Goal: Task Accomplishment & Management: Manage account settings

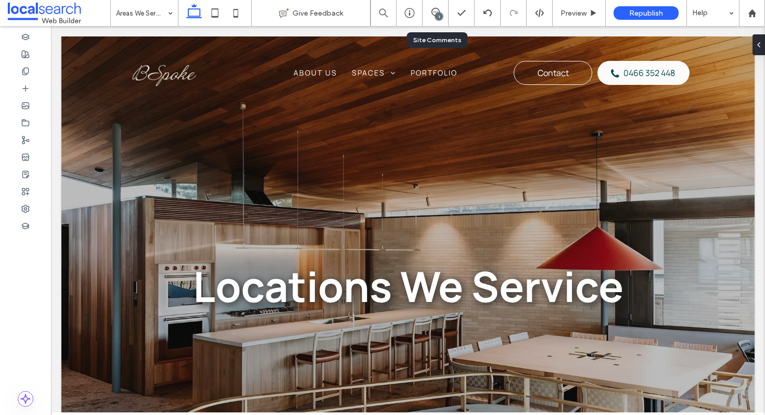
drag, startPoint x: 750, startPoint y: 19, endPoint x: 440, endPoint y: 0, distance: 310.6
click at [0, 0] on div "Areas We Service Give Feedback 1 Preview Republish Help" at bounding box center [382, 13] width 765 height 26
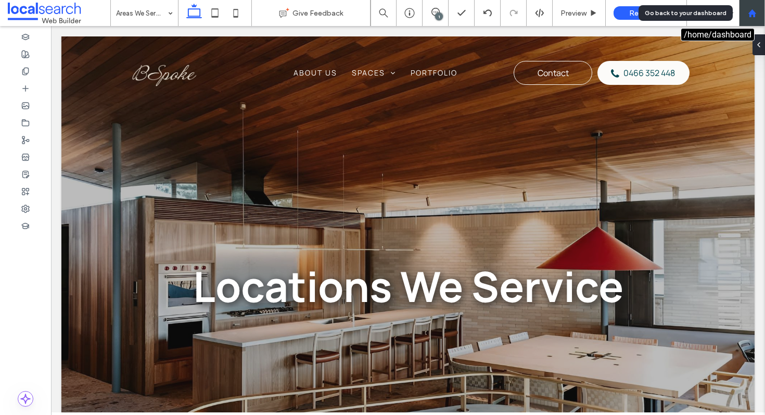
click at [756, 16] on div at bounding box center [751, 13] width 25 height 9
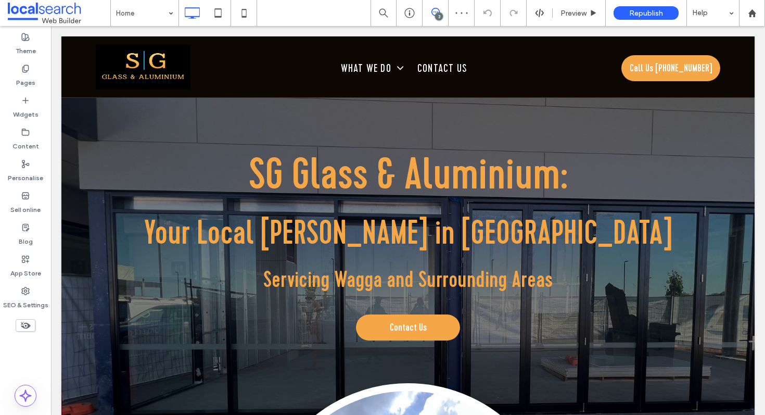
click at [433, 15] on use at bounding box center [435, 12] width 8 height 8
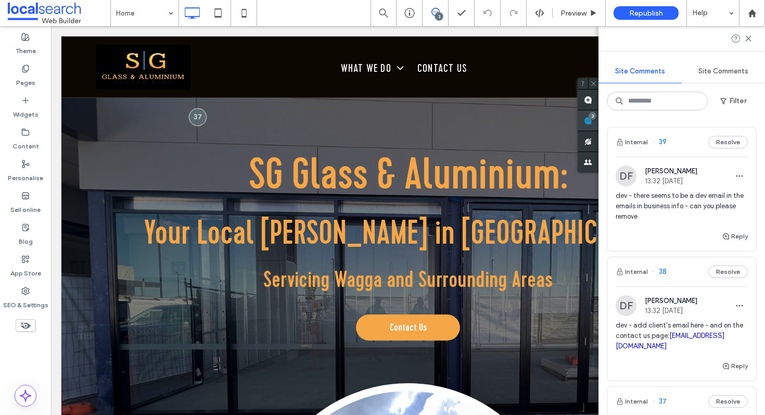
click at [596, 118] on div "3" at bounding box center [592, 116] width 8 height 8
click at [703, 205] on span "dev - there seems to be a dev email in the emails in business info - can you pl…" at bounding box center [681, 205] width 132 height 31
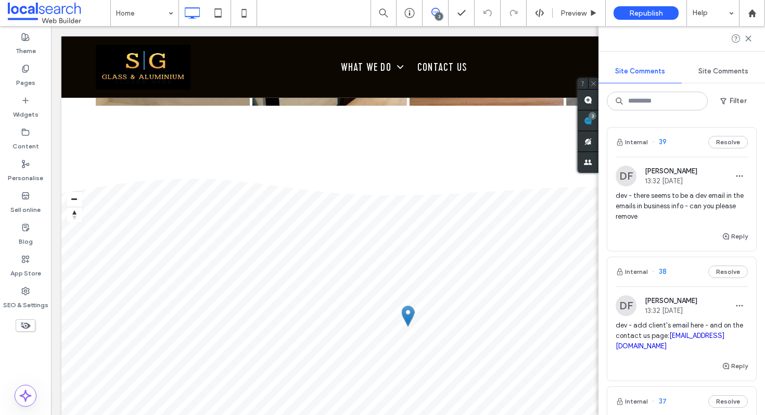
scroll to position [4527, 0]
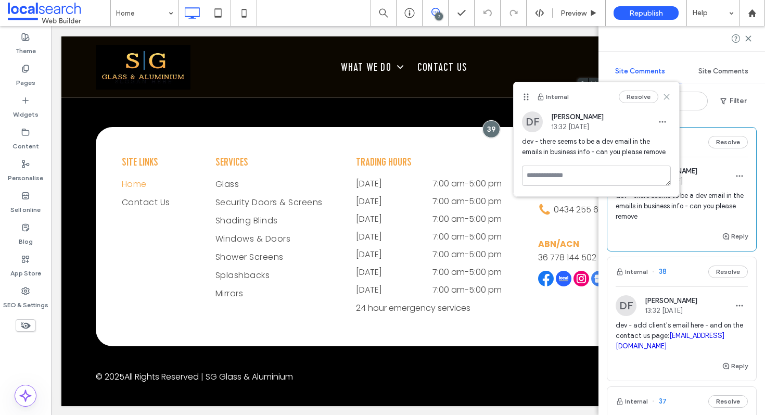
click at [667, 94] on icon at bounding box center [666, 97] width 8 height 8
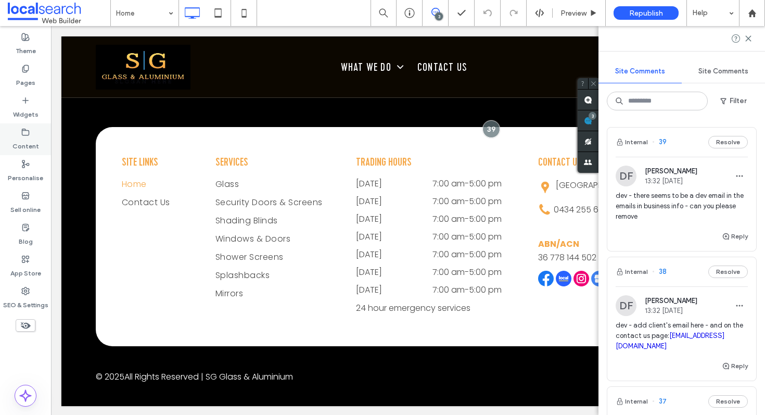
click at [29, 143] on label "Content" at bounding box center [25, 143] width 27 height 15
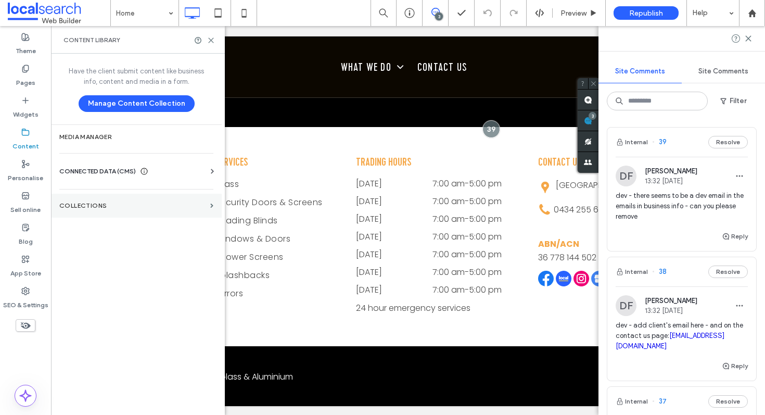
click at [97, 208] on label "COLLECTIONS" at bounding box center [132, 205] width 147 height 7
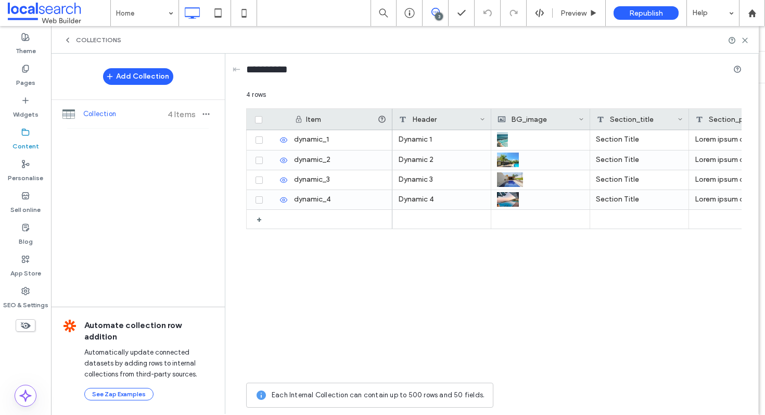
click at [24, 137] on label "Content" at bounding box center [25, 143] width 27 height 15
click at [73, 40] on div "COLLECTIONS" at bounding box center [92, 40] width 58 height 8
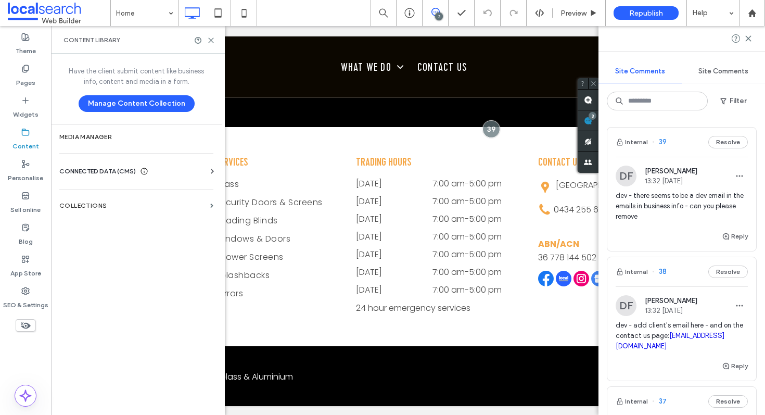
click at [103, 174] on span "CONNECTED DATA (CMS)" at bounding box center [97, 171] width 76 height 10
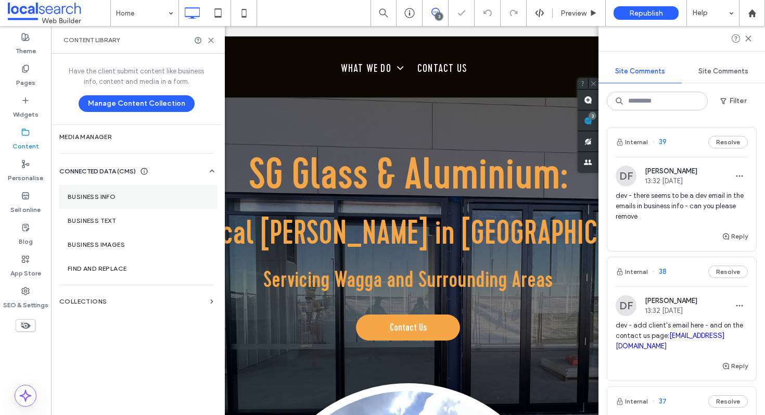
scroll to position [0, 0]
click at [96, 195] on label "Business info" at bounding box center [139, 196] width 142 height 7
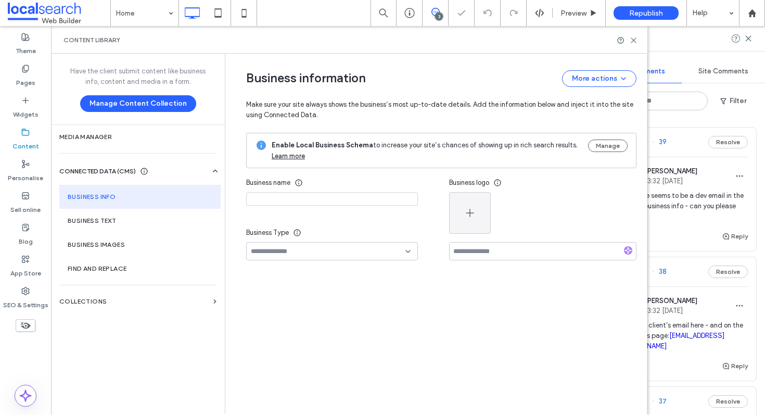
type input "**********"
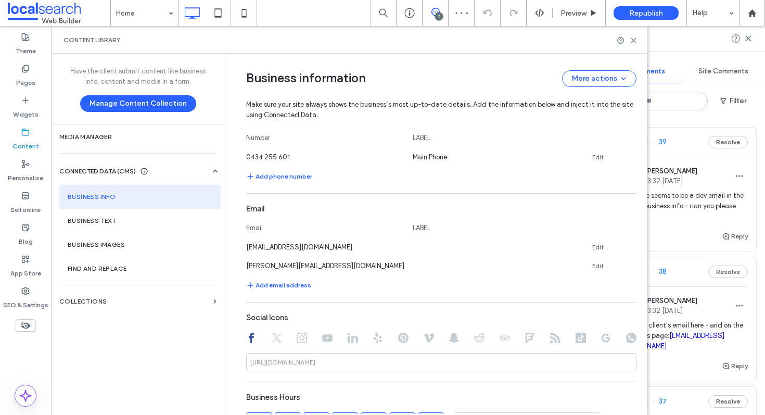
scroll to position [370, 0]
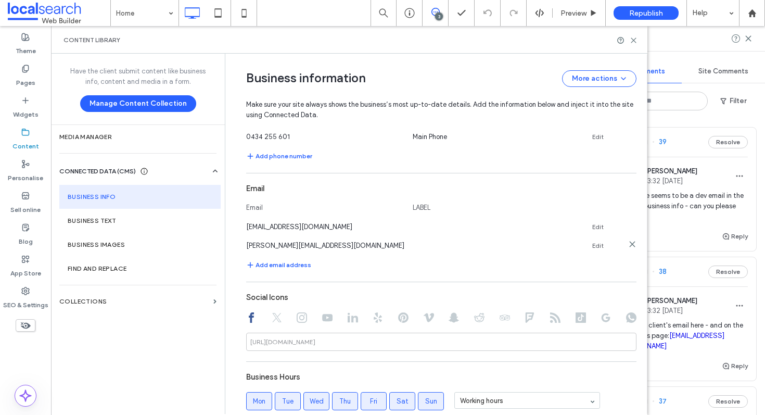
click at [629, 246] on icon at bounding box center [632, 244] width 8 height 8
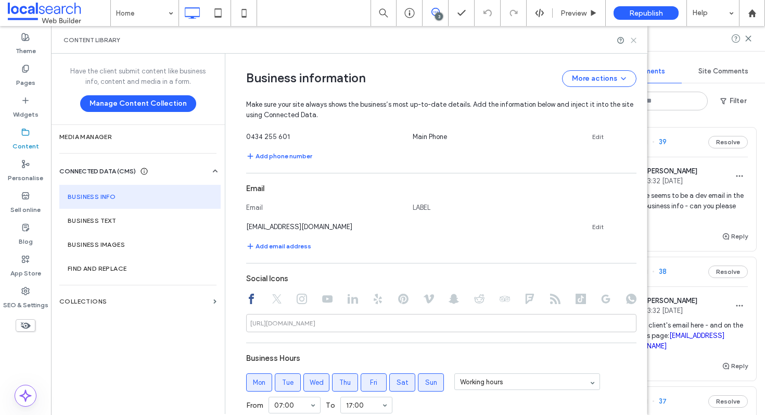
click at [633, 41] on use at bounding box center [633, 40] width 5 height 5
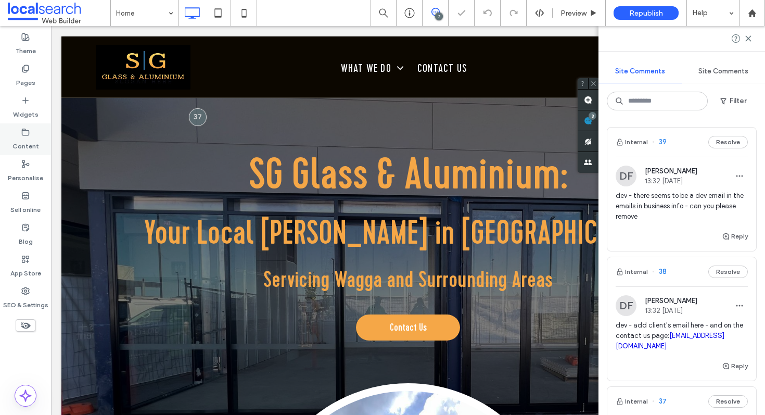
scroll to position [0, 0]
click at [28, 143] on label "Content" at bounding box center [25, 143] width 27 height 15
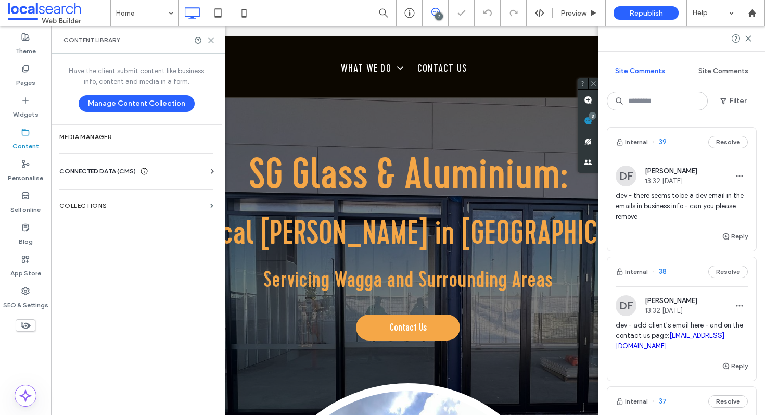
click at [98, 173] on span "CONNECTED DATA (CMS)" at bounding box center [97, 171] width 76 height 10
click at [108, 203] on section "Business info" at bounding box center [138, 197] width 158 height 24
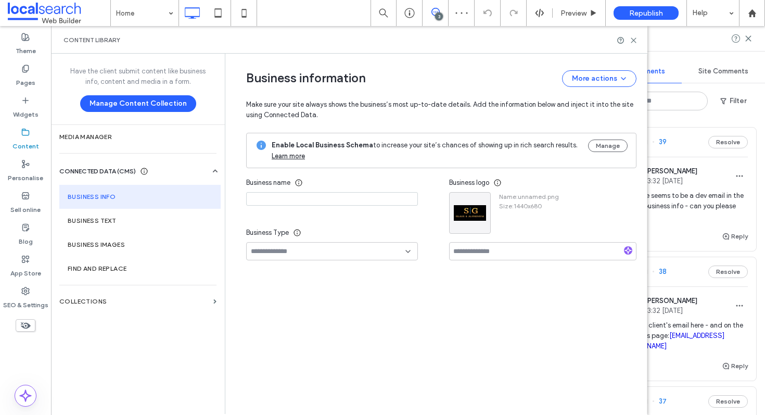
type input "**********"
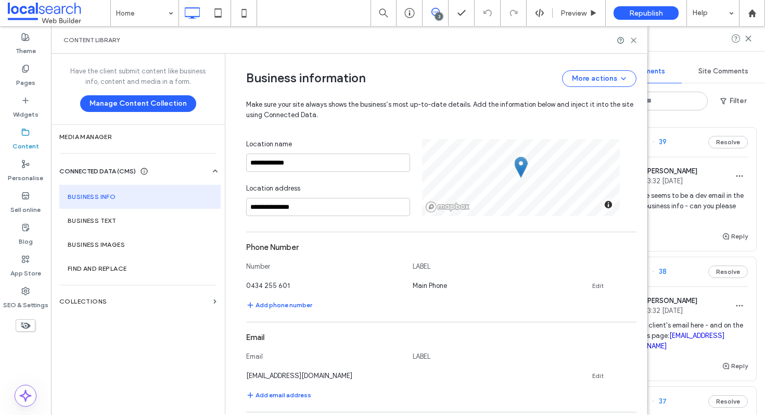
scroll to position [182, 0]
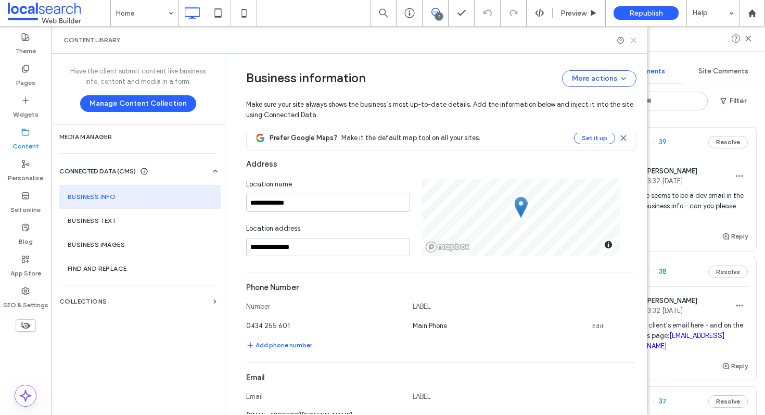
click at [635, 40] on icon at bounding box center [633, 40] width 8 height 8
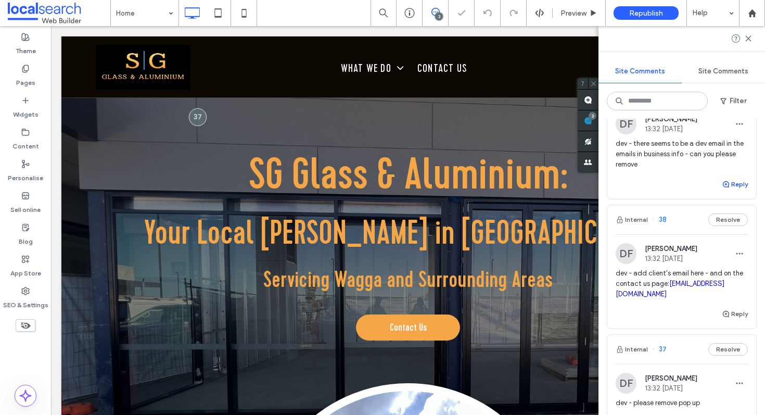
scroll to position [0, 0]
click at [738, 184] on button "Reply" at bounding box center [735, 184] width 26 height 12
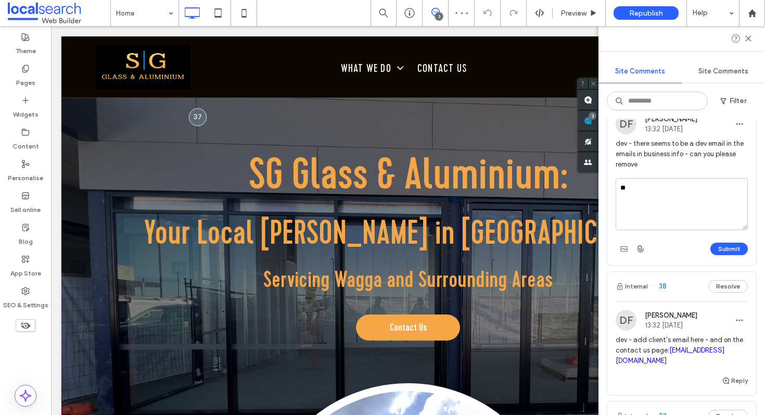
type textarea "*"
type textarea "**********"
click at [738, 252] on button "Submit" at bounding box center [728, 248] width 37 height 12
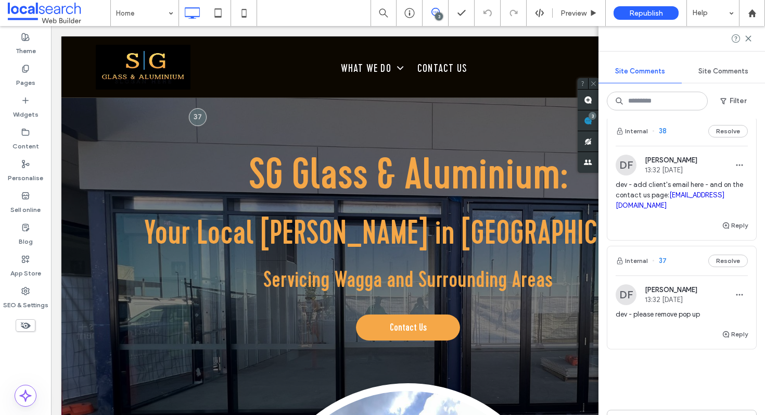
scroll to position [209, 0]
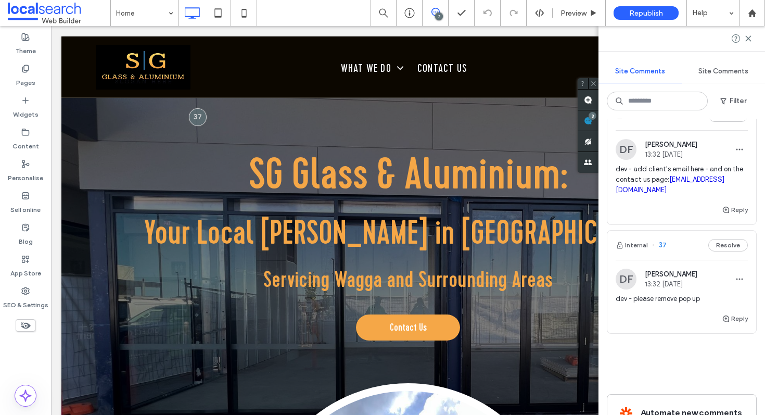
click at [654, 184] on span "dev - add client's email here - and on the contact us page: sgga@outlook.com.au" at bounding box center [681, 179] width 132 height 31
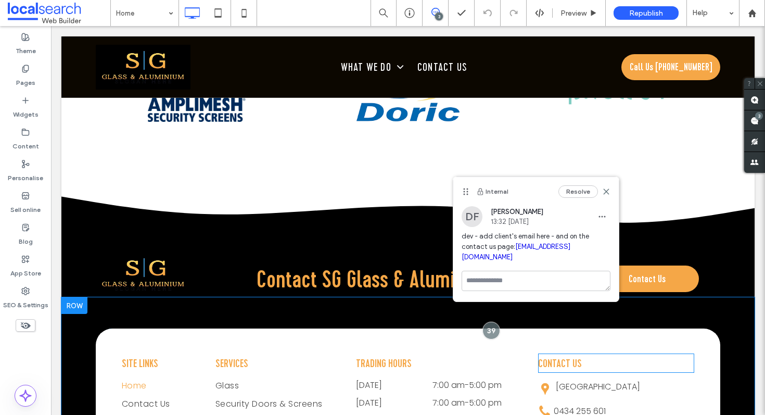
scroll to position [4527, 0]
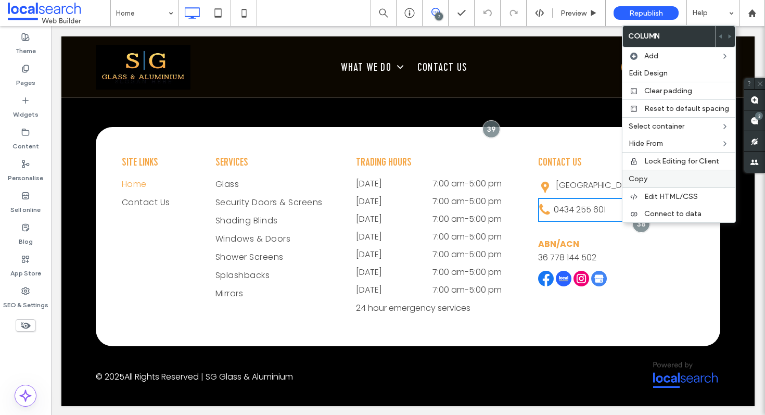
click at [644, 175] on span "Copy" at bounding box center [637, 178] width 19 height 9
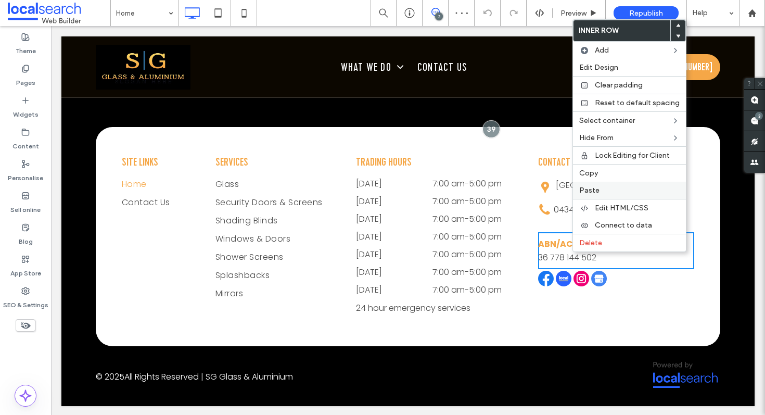
click at [590, 186] on span "Paste" at bounding box center [589, 190] width 20 height 9
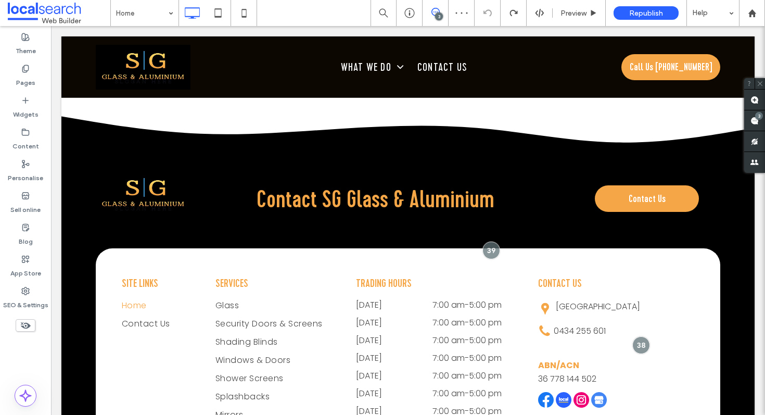
scroll to position [4539, 0]
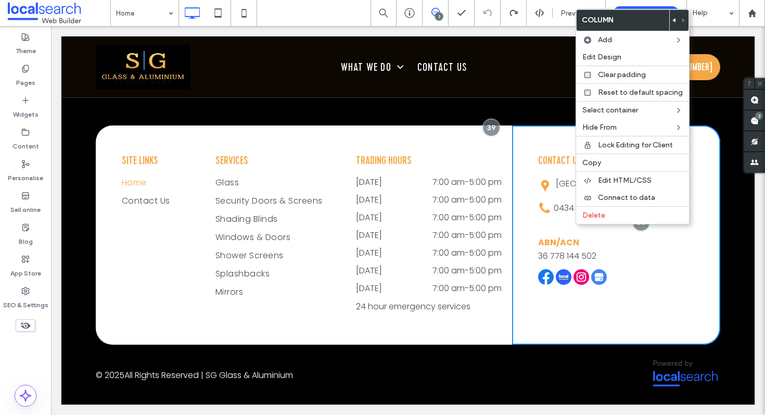
click at [519, 222] on div "Contact Us Wagga Wagga, NSW 2650 Click To Paste 0434 255 601 Click To Paste ABN…" at bounding box center [616, 234] width 208 height 219
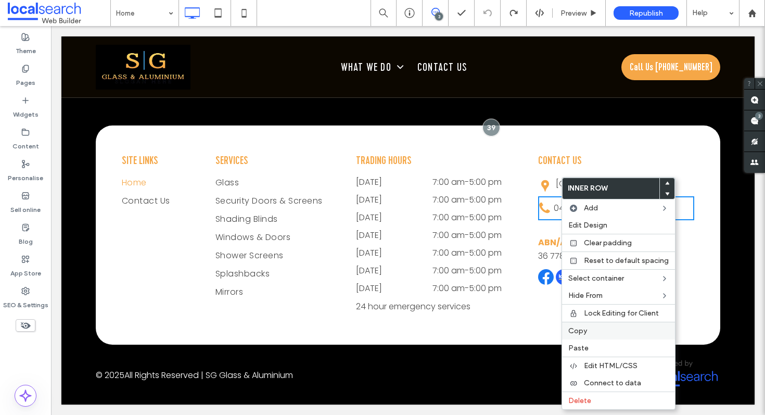
click at [600, 332] on label "Copy" at bounding box center [618, 330] width 100 height 9
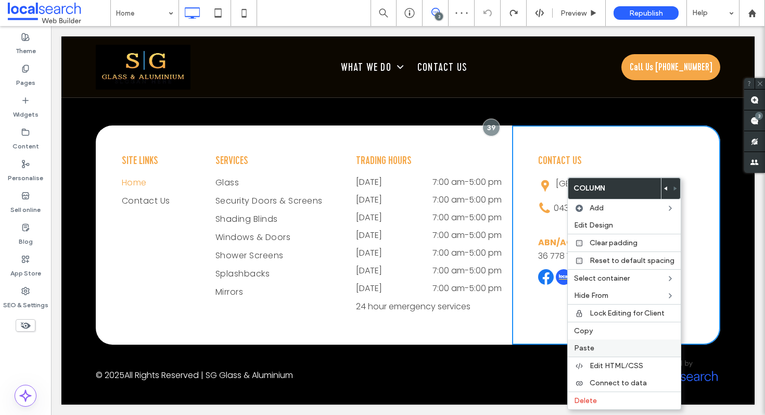
click at [598, 344] on label "Paste" at bounding box center [624, 347] width 100 height 9
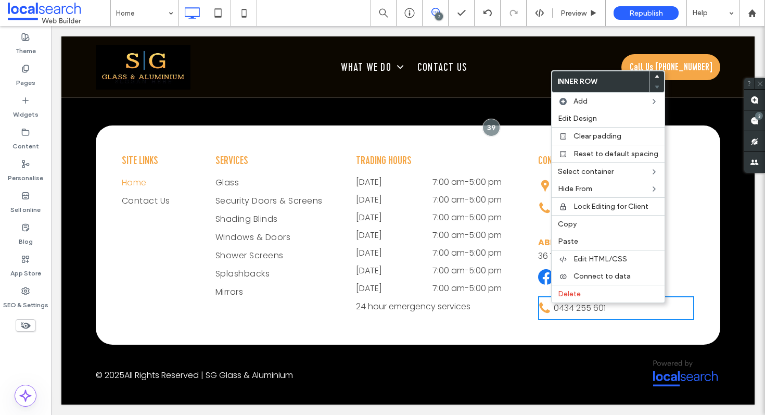
click at [655, 72] on span at bounding box center [656, 76] width 4 height 10
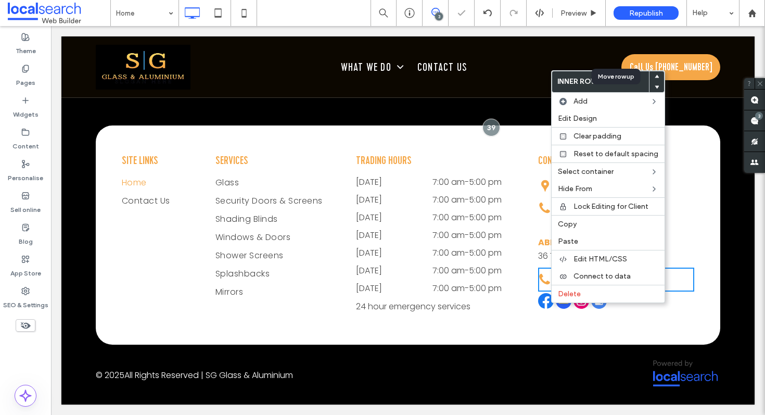
click at [655, 72] on span at bounding box center [656, 76] width 4 height 10
click at [655, 75] on icon at bounding box center [656, 76] width 4 height 4
click at [525, 177] on div "Contact Us Wagga Wagga, NSW 2650 Click To Paste 0434 255 601 Click To Paste Cli…" at bounding box center [616, 234] width 208 height 219
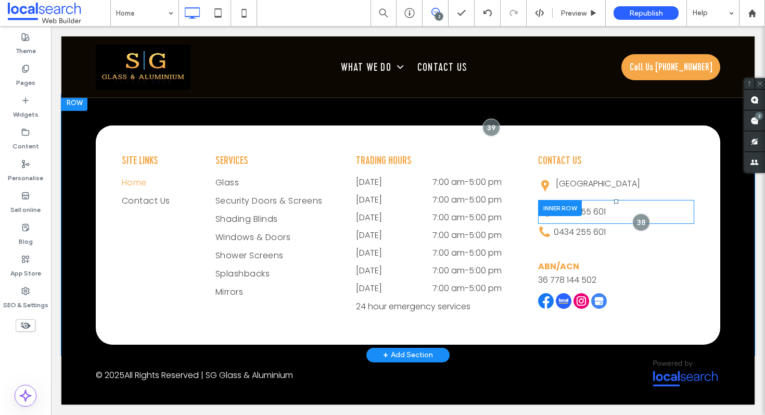
click at [558, 204] on div at bounding box center [560, 208] width 44 height 16
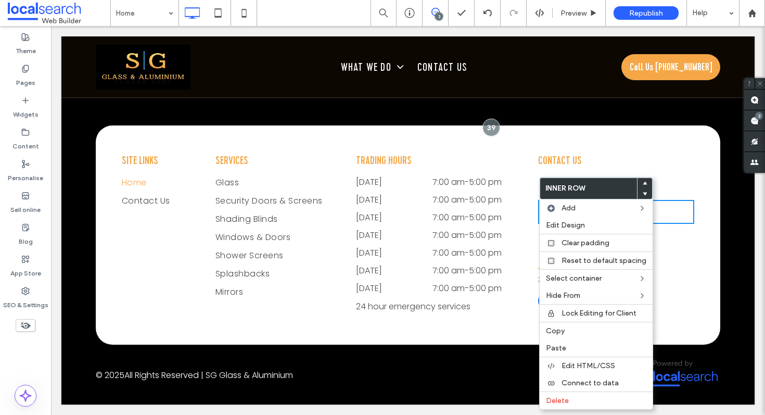
click at [516, 196] on div "Contact Us Wagga Wagga, NSW 2650 Click To Paste 0434 255 601 Click To Paste Cli…" at bounding box center [616, 234] width 208 height 219
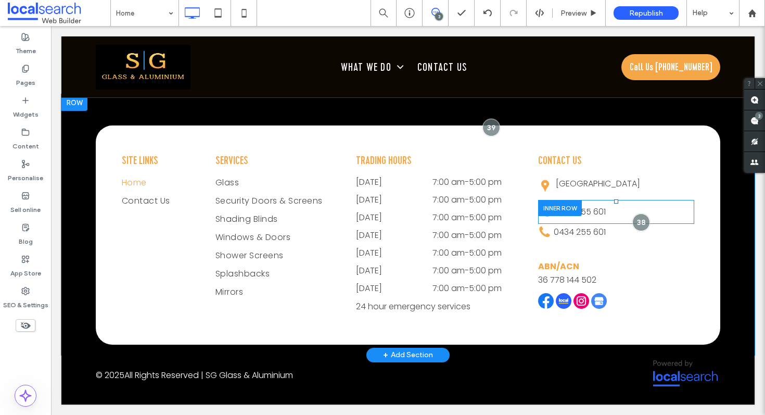
click at [555, 207] on div at bounding box center [560, 208] width 44 height 16
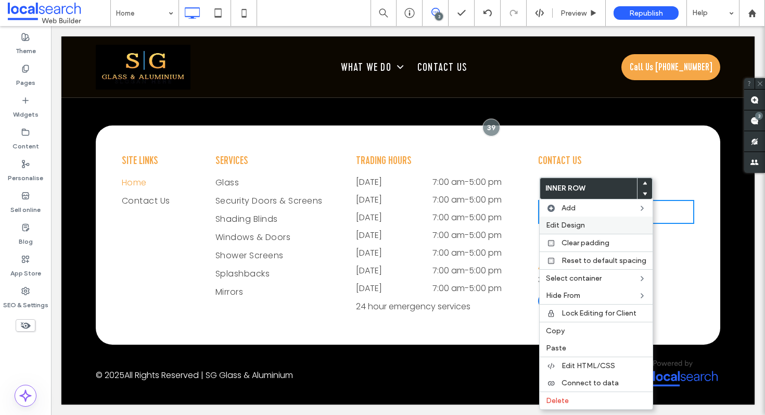
click at [576, 223] on span "Edit Design" at bounding box center [565, 225] width 39 height 9
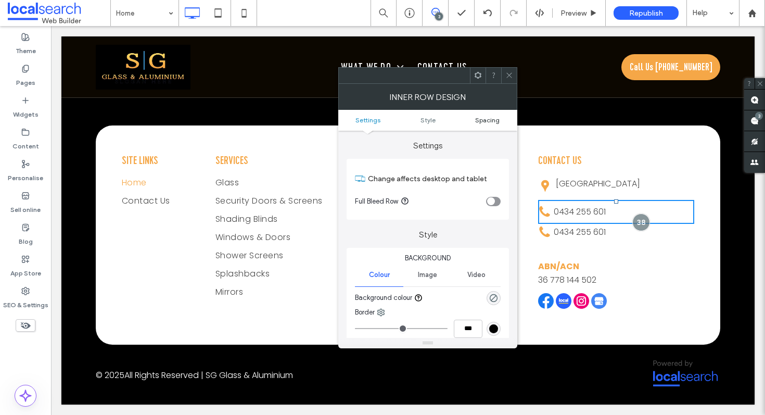
click at [502, 118] on link "Spacing" at bounding box center [487, 120] width 60 height 8
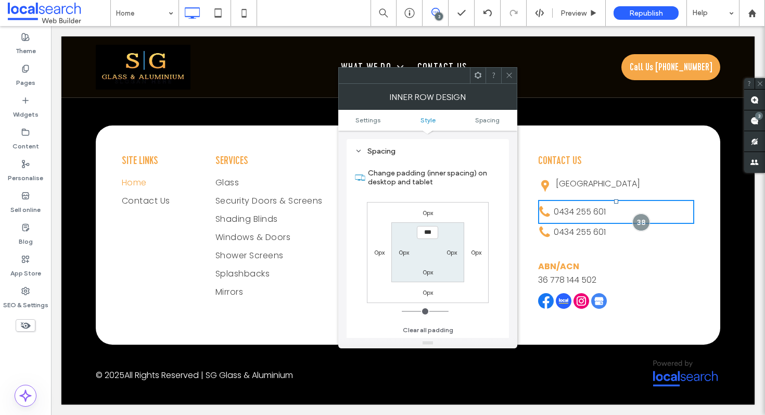
scroll to position [293, 0]
click at [511, 75] on icon at bounding box center [509, 75] width 8 height 8
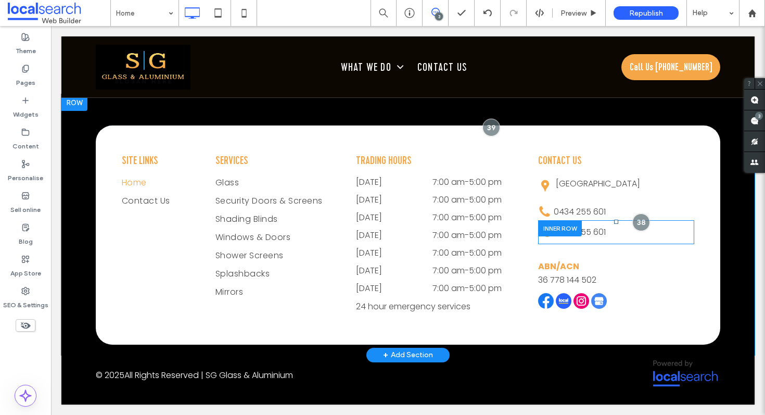
click at [543, 226] on div at bounding box center [560, 228] width 44 height 16
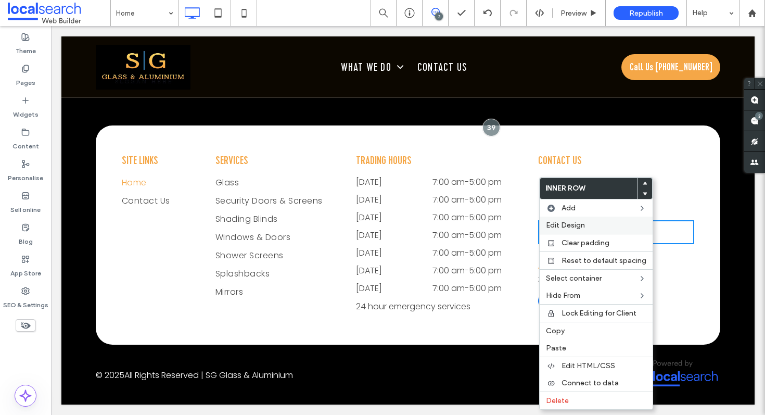
click at [575, 224] on span "Edit Design" at bounding box center [565, 225] width 39 height 9
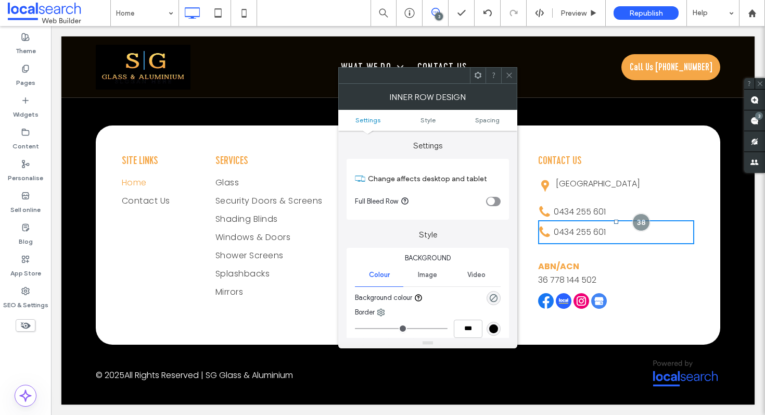
click at [491, 114] on ul "Settings Style Spacing" at bounding box center [427, 120] width 179 height 21
click at [485, 120] on span "Spacing" at bounding box center [487, 120] width 24 height 8
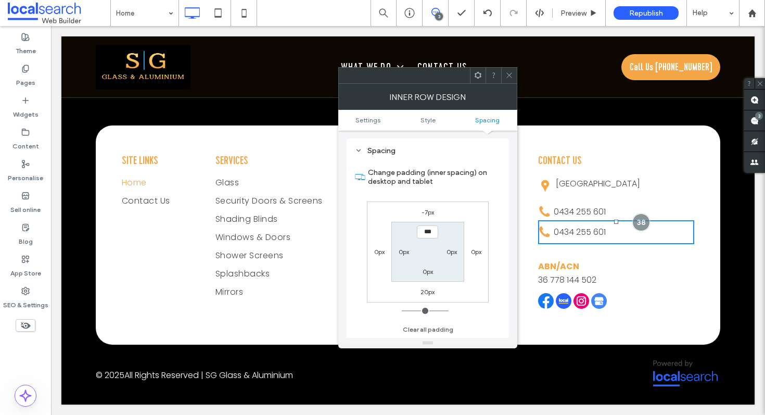
click at [423, 212] on label "-7px" at bounding box center [427, 212] width 12 height 8
type input "*"
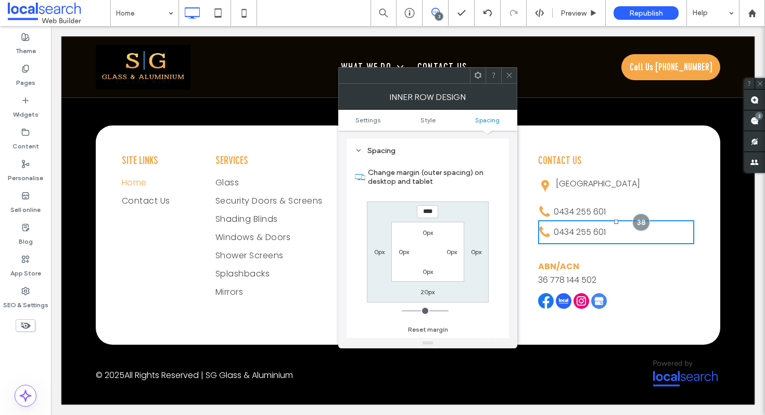
click at [427, 212] on input "****" at bounding box center [427, 211] width 21 height 13
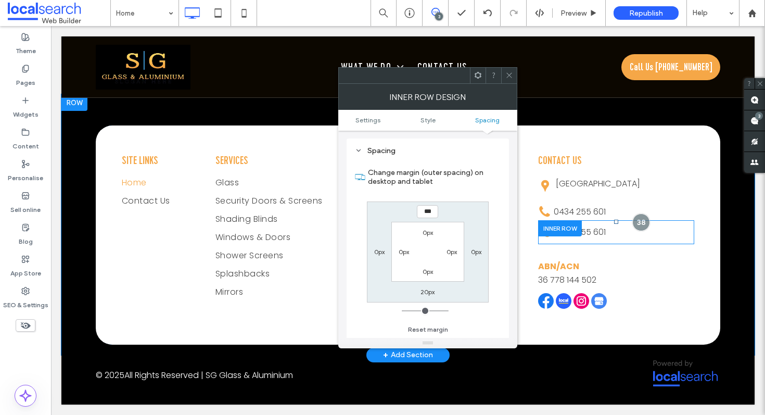
type input "***"
type input "*"
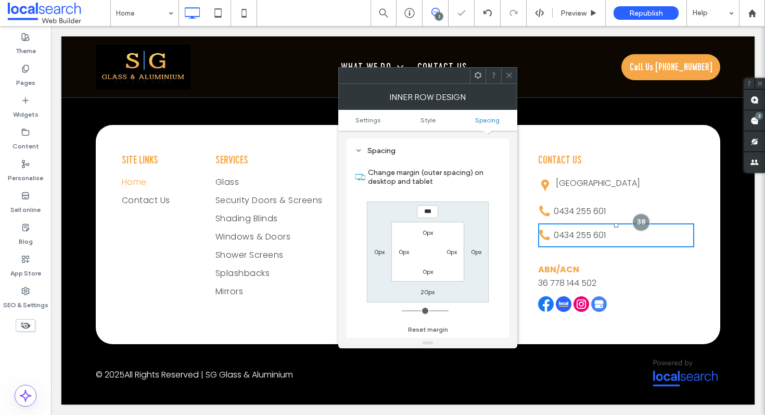
click at [510, 74] on icon at bounding box center [509, 75] width 8 height 8
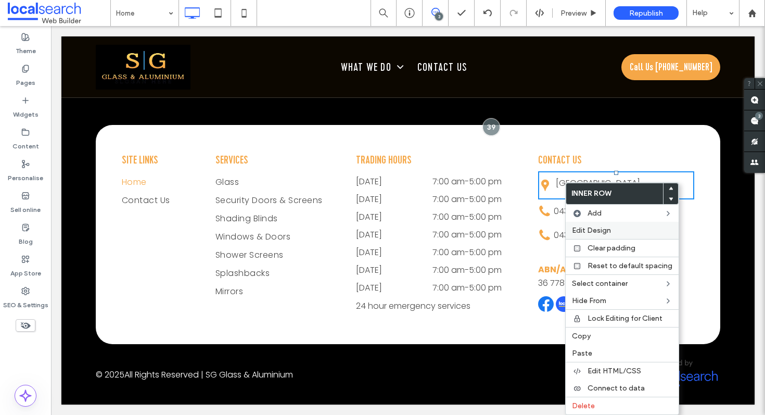
click at [597, 224] on div "Edit Design" at bounding box center [621, 230] width 113 height 17
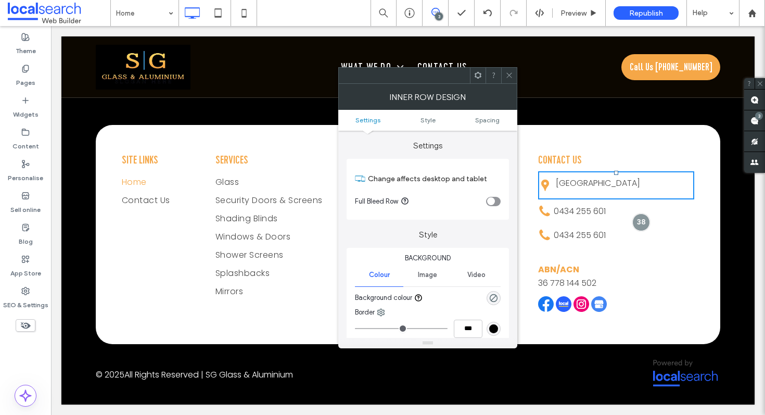
click at [484, 132] on label "Settings" at bounding box center [427, 141] width 162 height 20
click at [485, 124] on ul "Settings Style Spacing" at bounding box center [427, 120] width 179 height 21
click at [487, 115] on ul "Settings Style Spacing" at bounding box center [427, 120] width 179 height 21
click at [483, 121] on span "Spacing" at bounding box center [487, 120] width 24 height 8
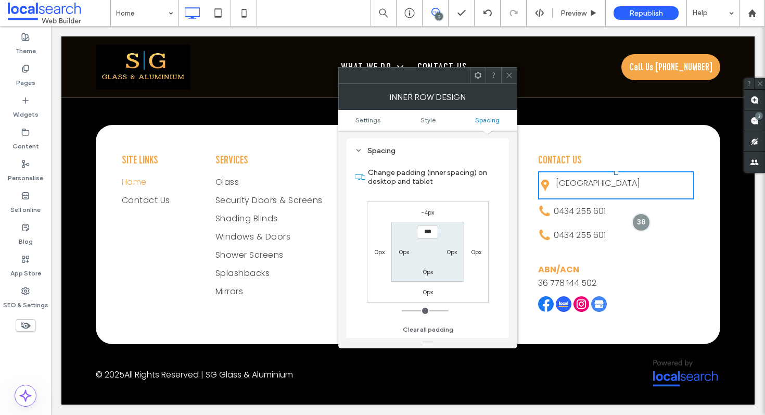
click at [510, 78] on icon at bounding box center [509, 75] width 8 height 8
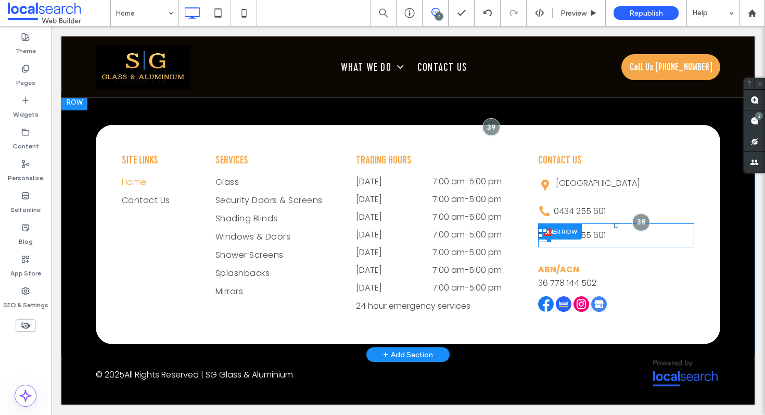
click at [544, 235] on div at bounding box center [547, 238] width 8 height 8
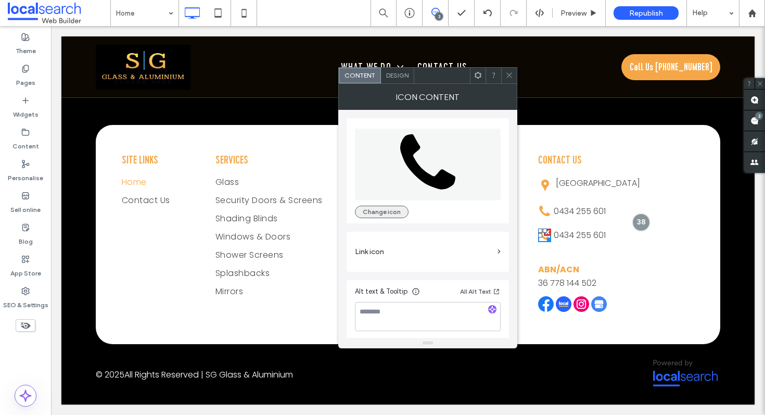
click at [389, 211] on button "Change icon" at bounding box center [382, 211] width 54 height 12
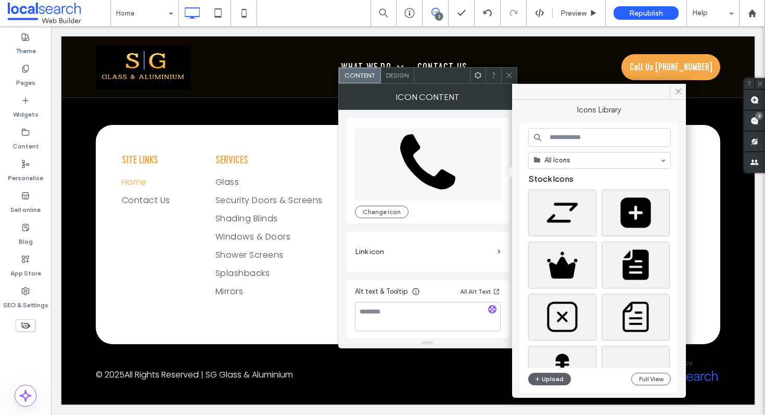
click at [577, 132] on input at bounding box center [599, 137] width 143 height 19
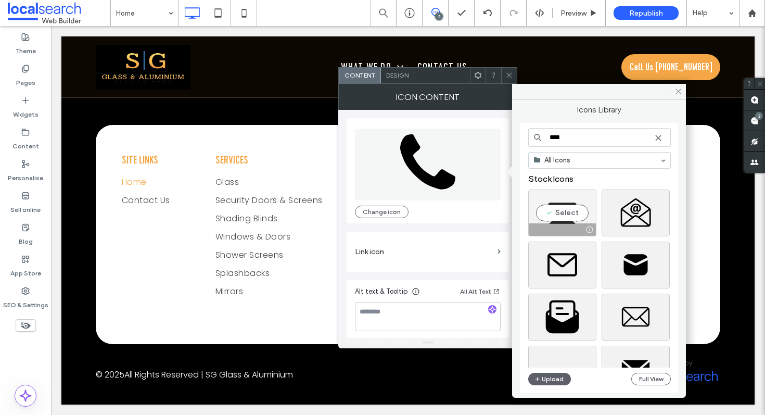
type input "****"
click at [566, 216] on div "Select" at bounding box center [562, 212] width 68 height 47
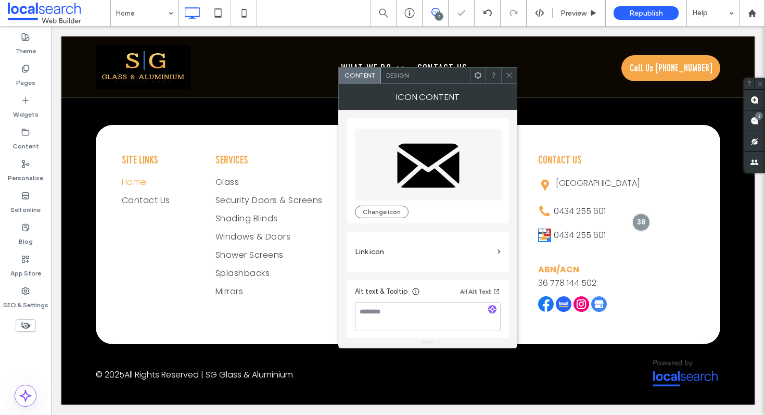
click at [512, 76] on icon at bounding box center [509, 75] width 8 height 8
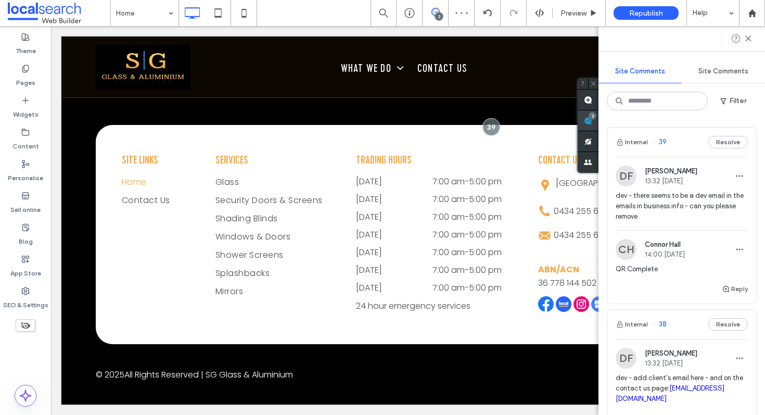
click at [598, 118] on div "3" at bounding box center [587, 120] width 21 height 21
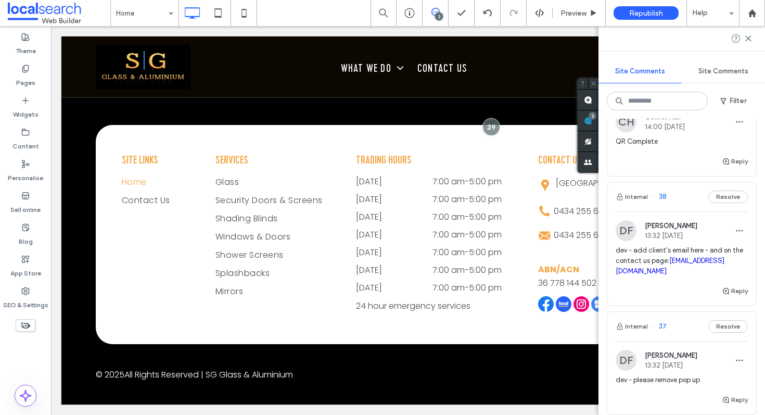
scroll to position [128, 0]
drag, startPoint x: 741, startPoint y: 260, endPoint x: 668, endPoint y: 262, distance: 72.9
click at [668, 262] on span "dev - add client's email here - and on the contact us page: sgga@outlook.com.au" at bounding box center [681, 260] width 132 height 31
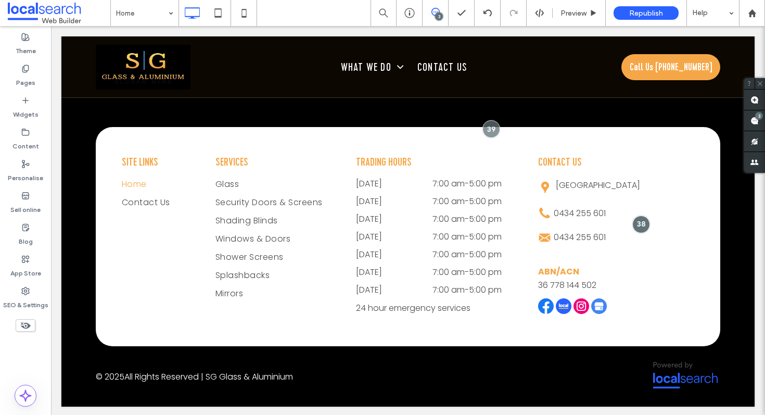
scroll to position [0, 0]
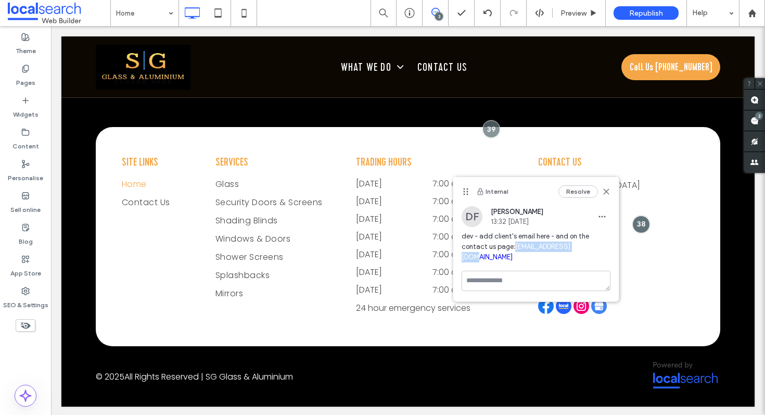
drag, startPoint x: 591, startPoint y: 248, endPoint x: 516, endPoint y: 250, distance: 75.5
click at [516, 250] on span "dev - add client's email here - and on the contact us page: sgga@outlook.com.au" at bounding box center [535, 246] width 149 height 31
copy link "sgga@outlook.com.au"
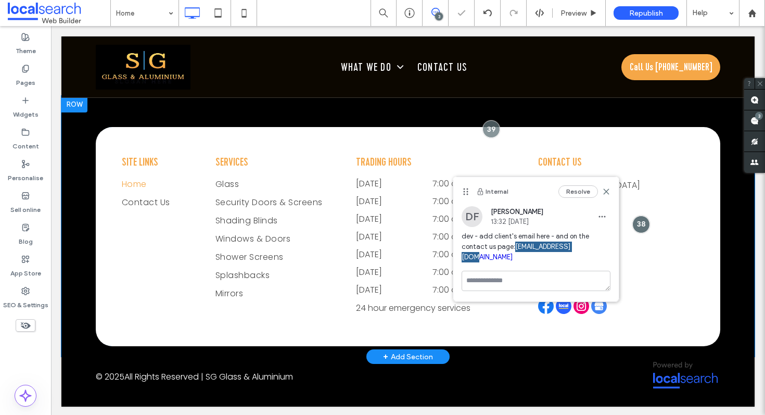
click at [665, 158] on div "Contact Us Wagga Wagga, NSW 2650 Click To Paste 0434 255 601 Click To Paste Cli…" at bounding box center [616, 236] width 208 height 219
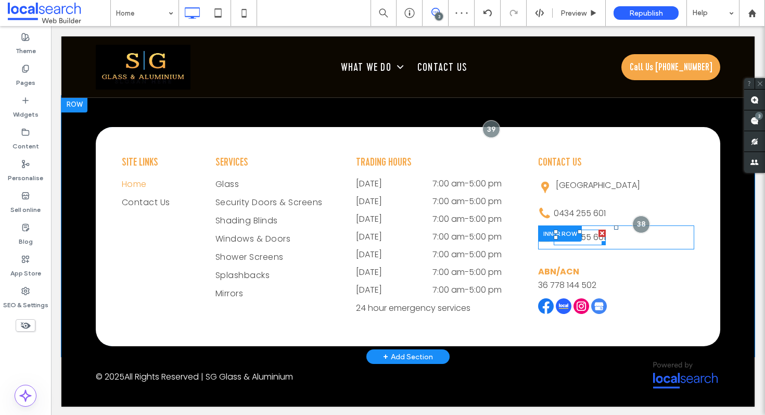
click at [601, 245] on div at bounding box center [602, 241] width 8 height 8
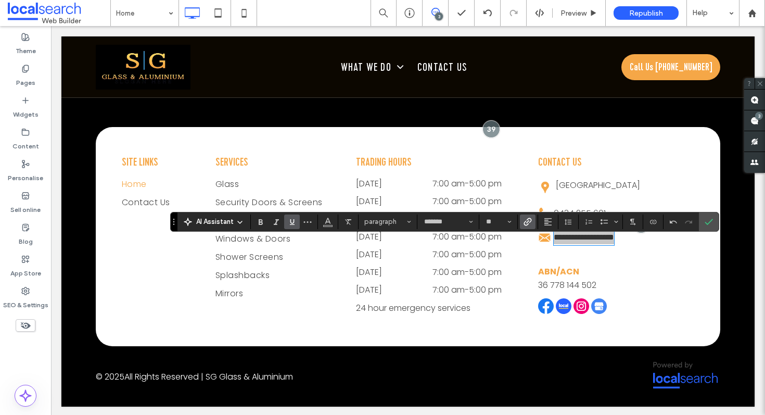
click at [526, 224] on icon "Link" at bounding box center [527, 221] width 8 height 8
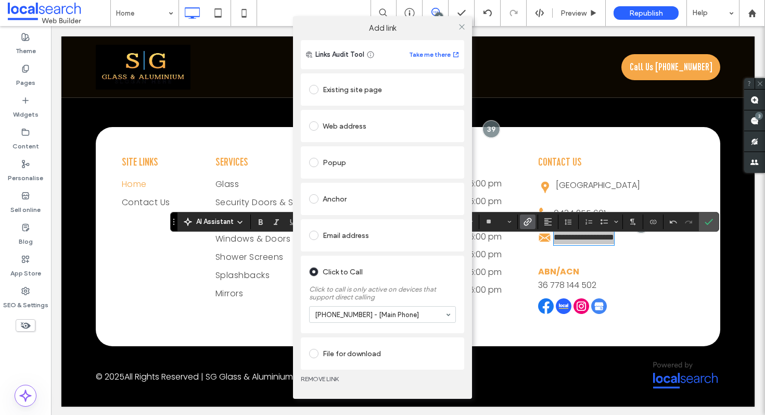
click at [313, 238] on span at bounding box center [313, 234] width 9 height 9
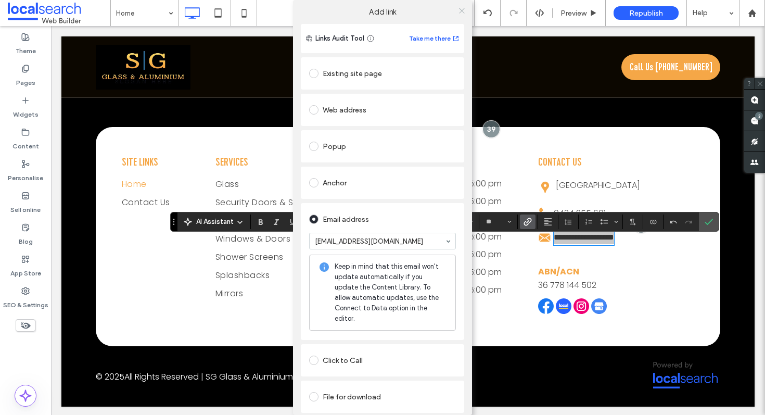
click at [459, 8] on icon at bounding box center [462, 11] width 8 height 8
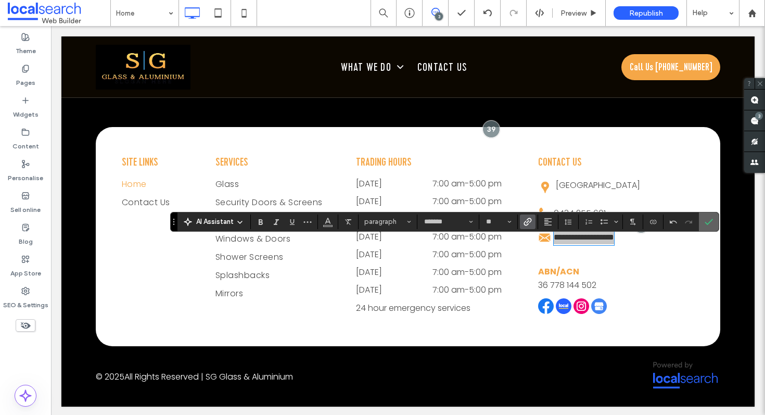
click at [712, 220] on icon "Confirm" at bounding box center [708, 221] width 8 height 8
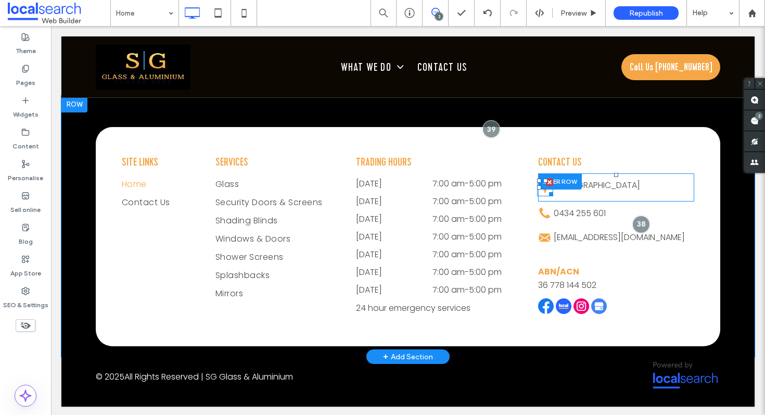
click at [543, 196] on icon at bounding box center [545, 187] width 16 height 18
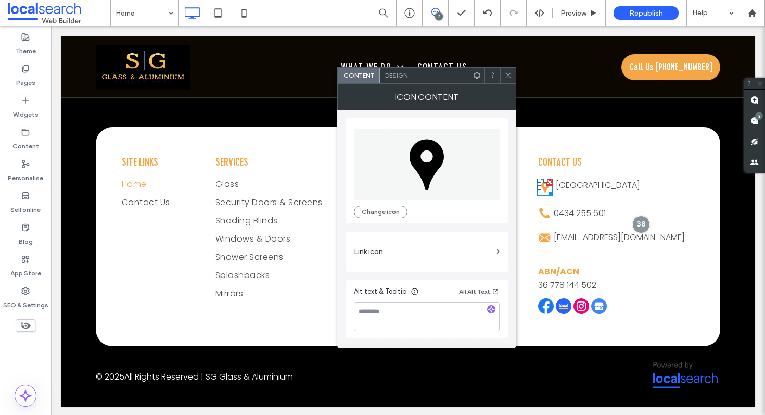
click at [400, 81] on div "Design" at bounding box center [396, 76] width 33 height 16
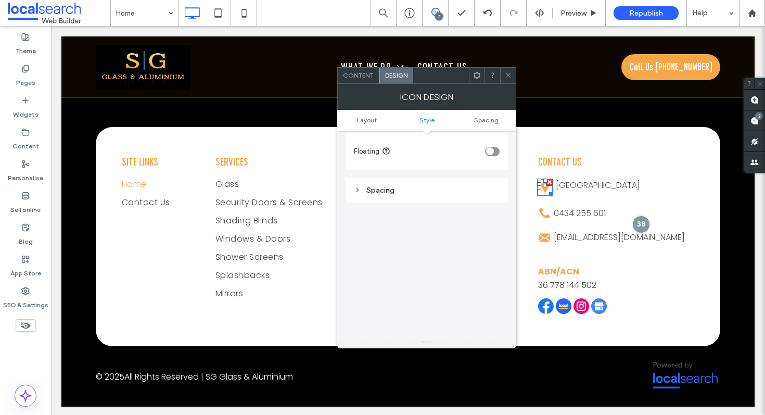
scroll to position [512, 0]
click at [399, 150] on div "Spacing" at bounding box center [427, 151] width 146 height 9
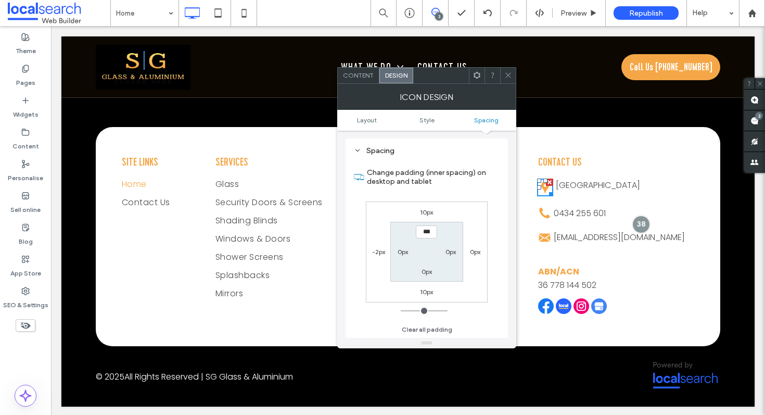
click at [506, 70] on span at bounding box center [508, 76] width 8 height 16
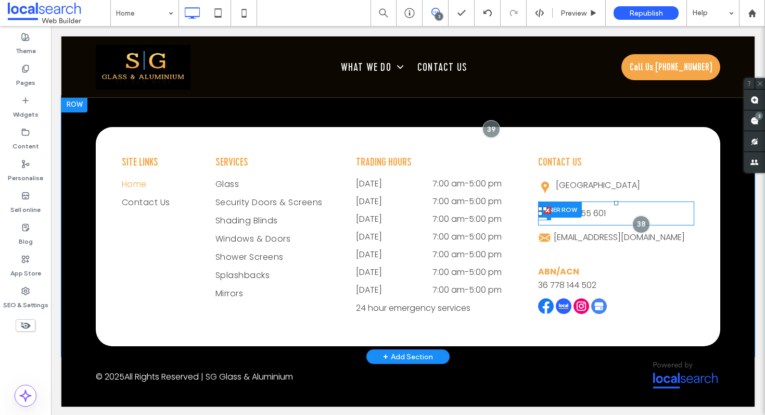
click at [544, 220] on div at bounding box center [547, 216] width 8 height 8
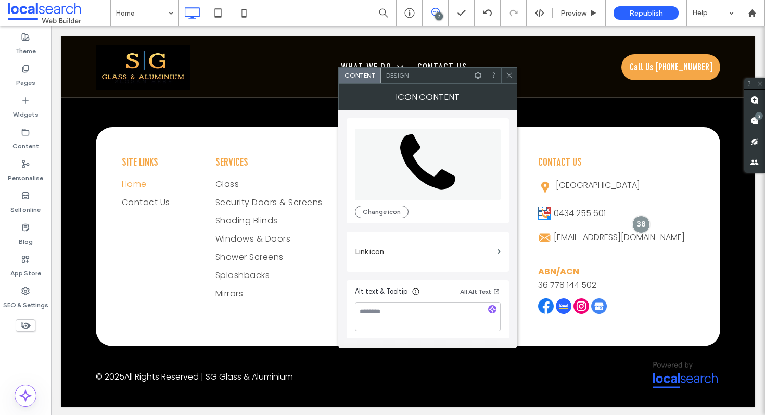
click at [404, 71] on div "Design" at bounding box center [397, 76] width 33 height 16
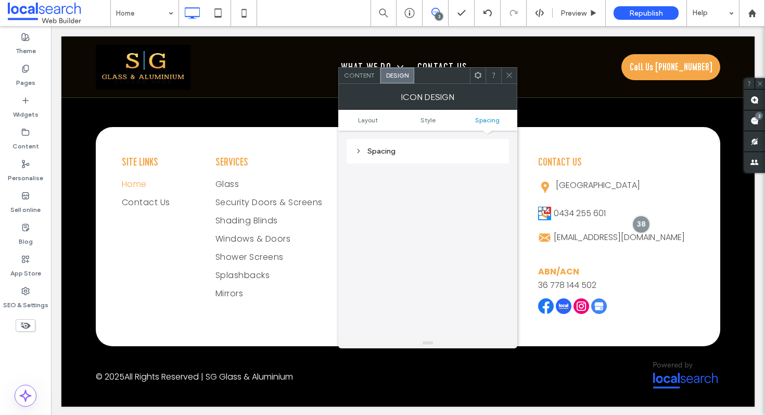
click at [395, 158] on div "Spacing" at bounding box center [427, 151] width 162 height 24
click at [382, 150] on div "Spacing" at bounding box center [428, 151] width 146 height 9
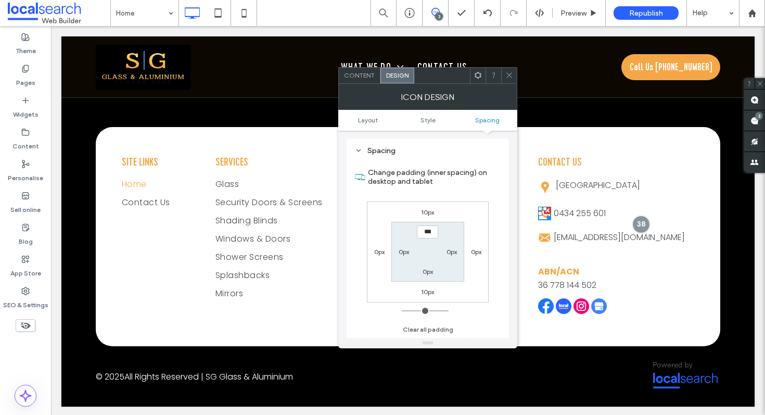
click at [510, 72] on icon at bounding box center [509, 75] width 8 height 8
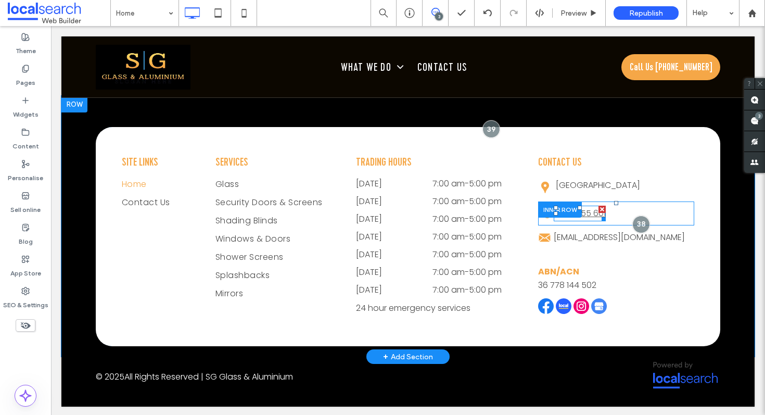
click at [593, 219] on link "0434 255 601" at bounding box center [580, 213] width 52 height 12
type input "*******"
type input "**"
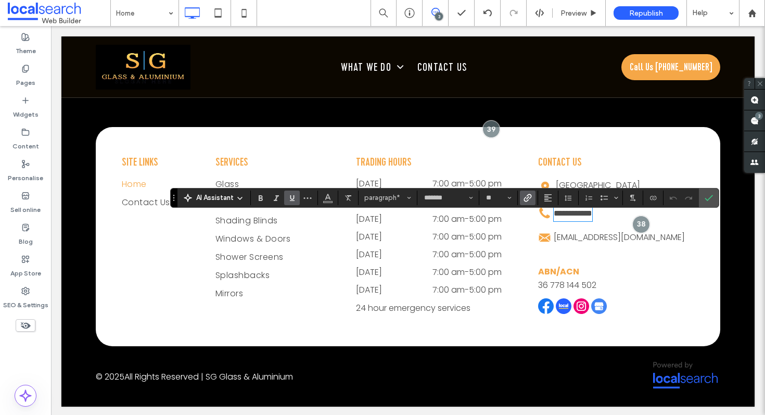
click at [719, 196] on div "**********" at bounding box center [616, 236] width 208 height 219
click at [708, 198] on use "Confirm" at bounding box center [708, 198] width 8 height 6
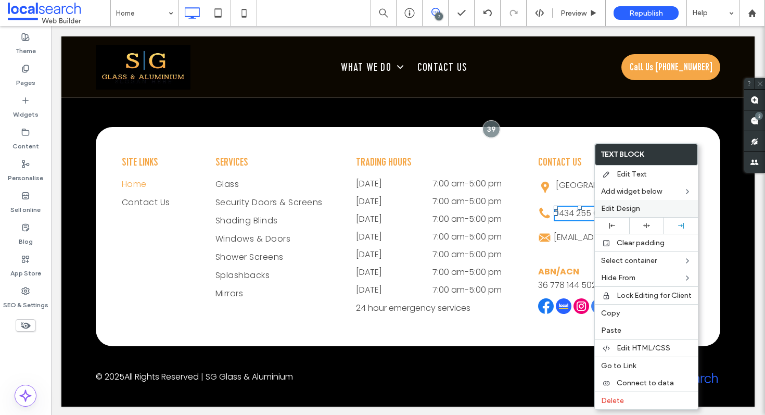
click at [628, 211] on span "Edit Design" at bounding box center [620, 208] width 39 height 9
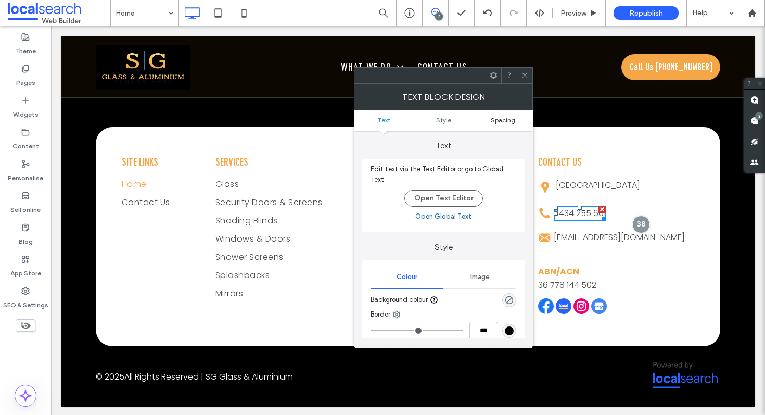
click at [499, 121] on span "Spacing" at bounding box center [503, 120] width 24 height 8
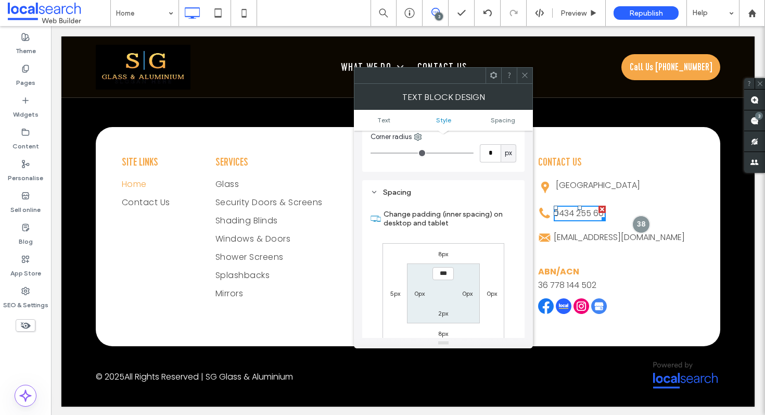
scroll to position [252, 0]
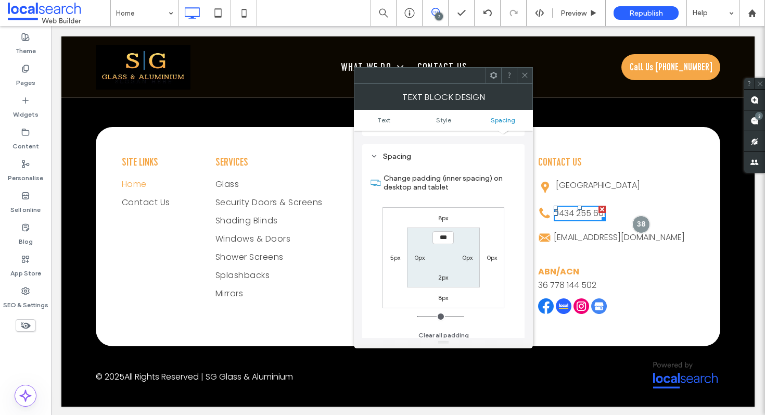
click at [393, 253] on label "5px" at bounding box center [395, 257] width 10 height 8
type input "*"
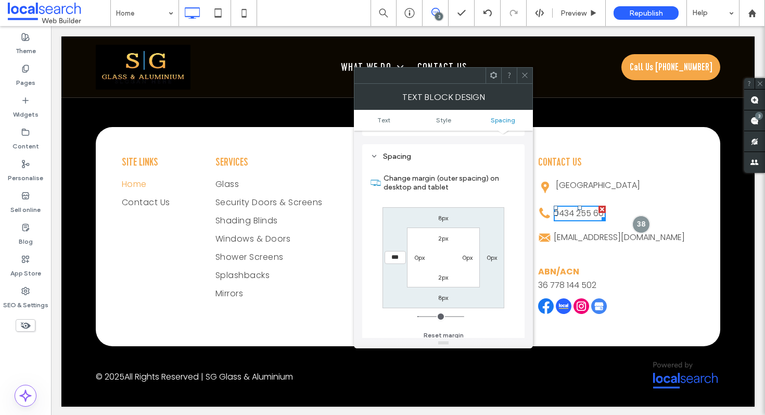
click at [393, 253] on input "***" at bounding box center [394, 257] width 21 height 13
type input "*****"
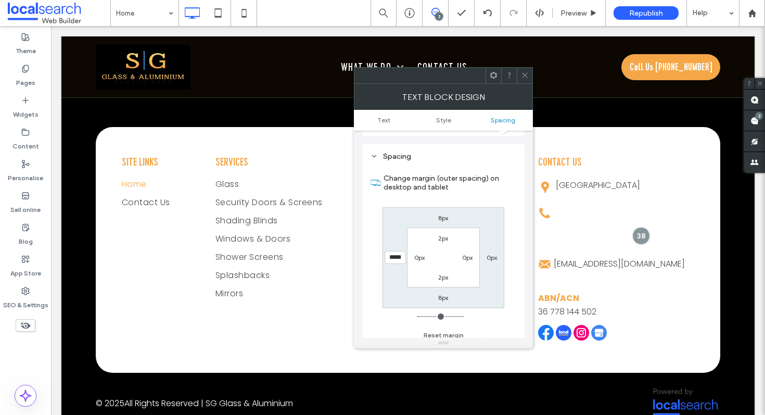
type input "***"
type input "****"
type input "**"
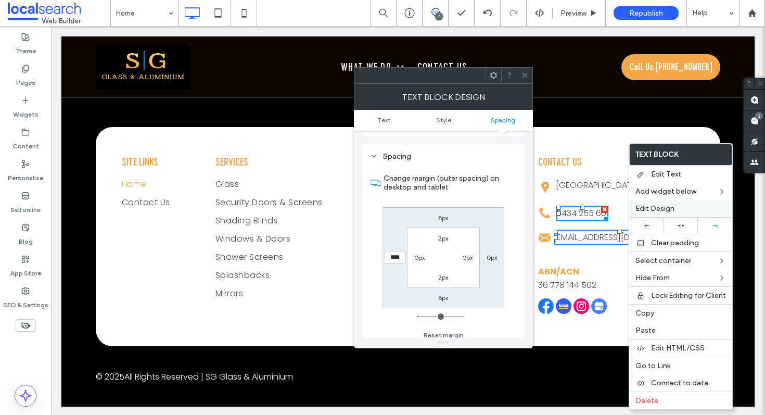
click at [669, 209] on span "Edit Design" at bounding box center [654, 208] width 39 height 9
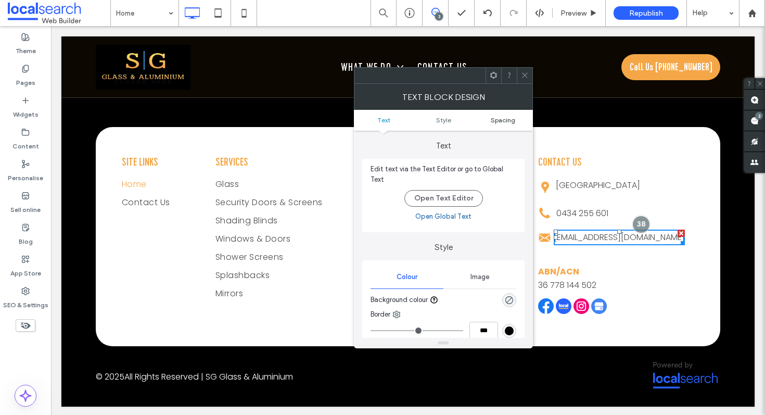
click at [497, 117] on span "Spacing" at bounding box center [503, 120] width 24 height 8
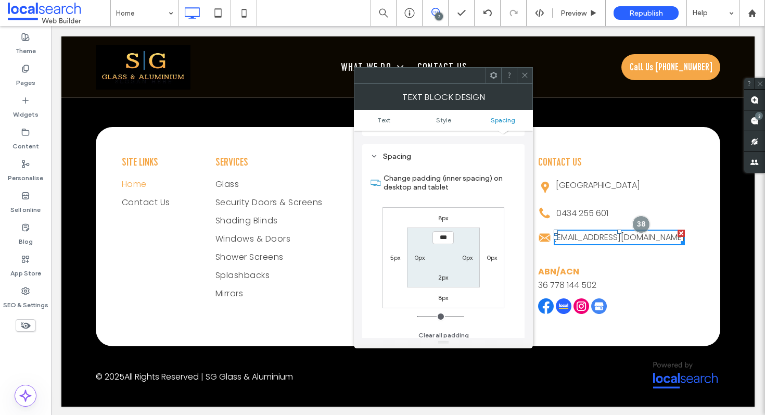
click at [391, 253] on label "5px" at bounding box center [395, 257] width 10 height 8
type input "*"
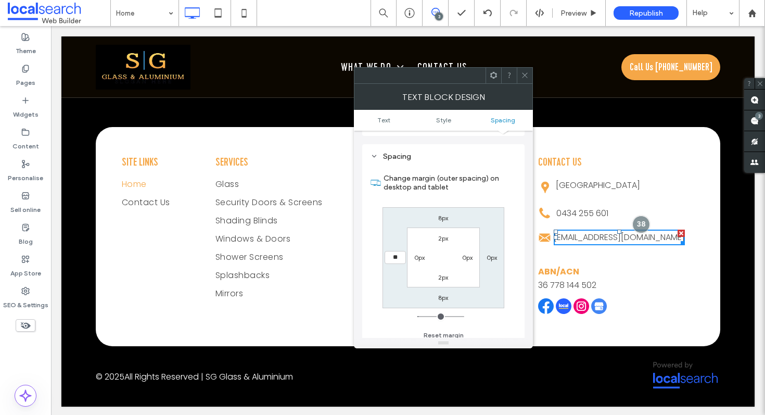
type input "**"
type input "****"
click at [525, 76] on use at bounding box center [524, 75] width 5 height 5
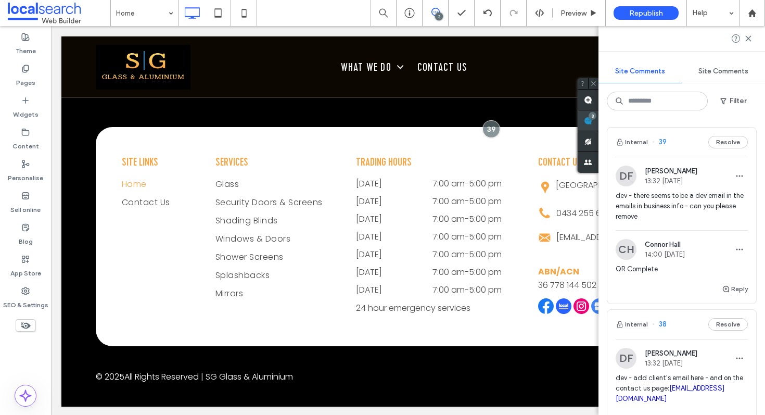
click at [592, 118] on use at bounding box center [588, 121] width 8 height 8
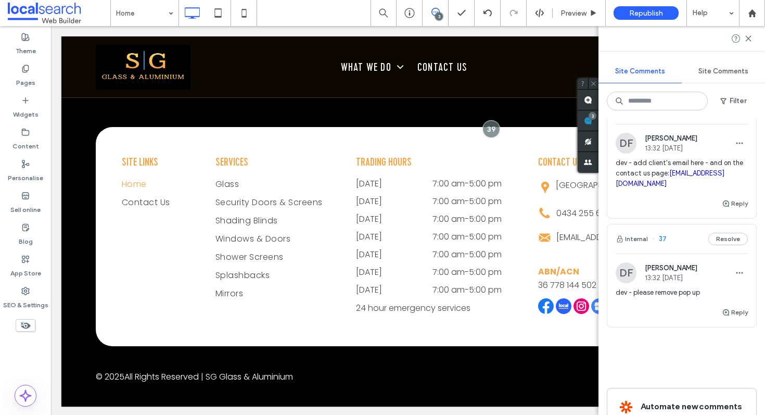
scroll to position [216, 0]
click at [743, 196] on button "Reply" at bounding box center [735, 202] width 26 height 12
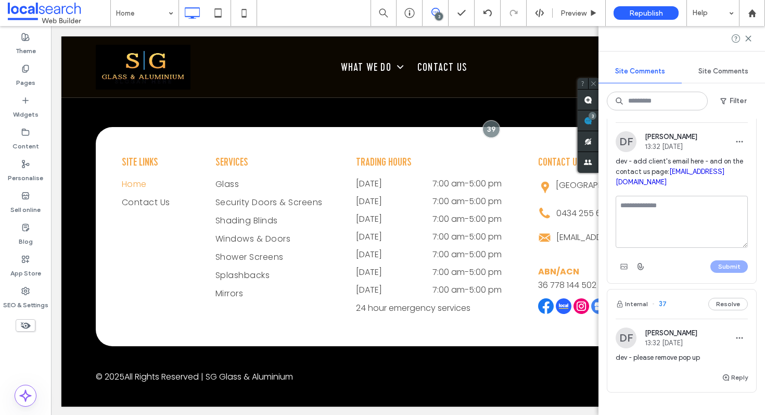
click at [683, 204] on textarea at bounding box center [681, 222] width 132 height 52
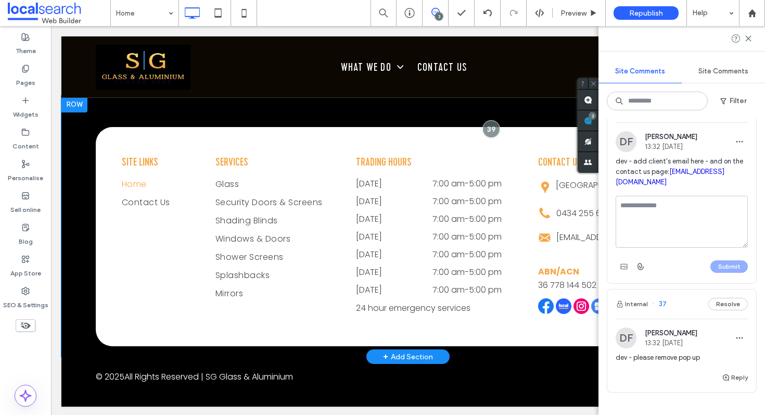
click at [516, 150] on div "Contact Us Wagga Wagga, NSW 2650 Click To Paste 0434 255 601 Click To Paste Cli…" at bounding box center [616, 236] width 208 height 219
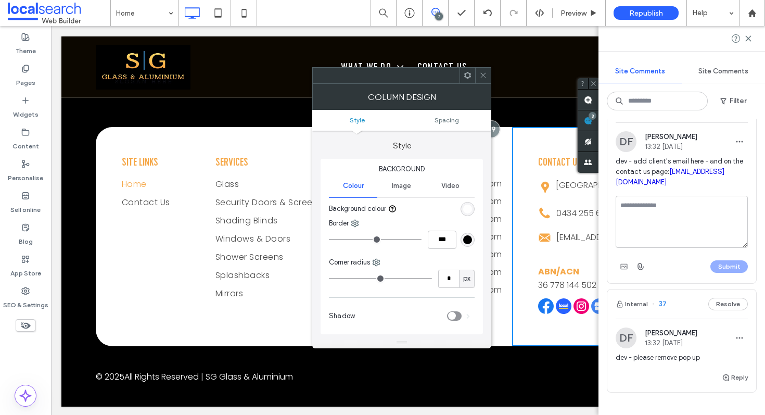
click at [482, 74] on use at bounding box center [482, 75] width 5 height 5
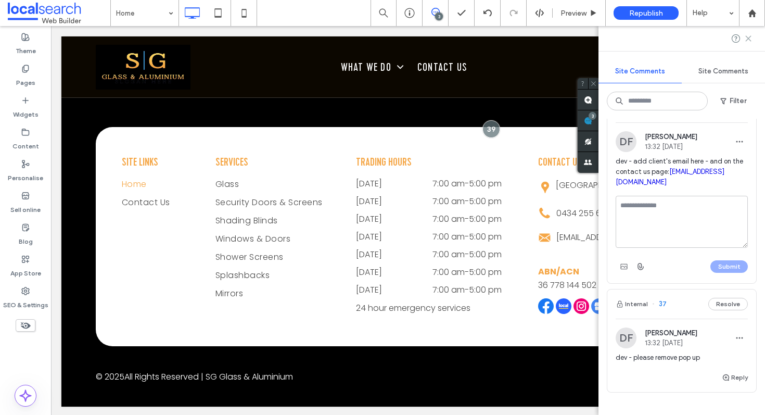
click at [747, 42] on icon at bounding box center [748, 38] width 8 height 8
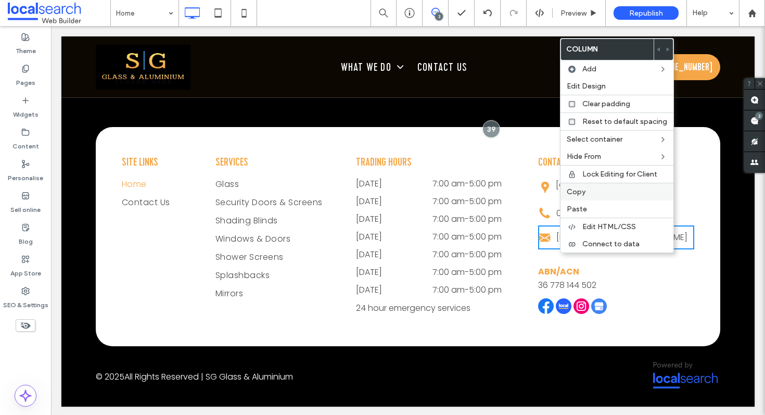
click at [600, 193] on label "Copy" at bounding box center [617, 191] width 100 height 9
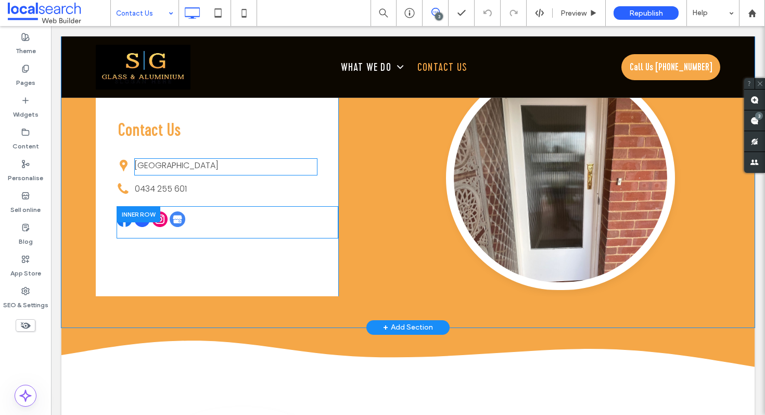
scroll to position [725, 0]
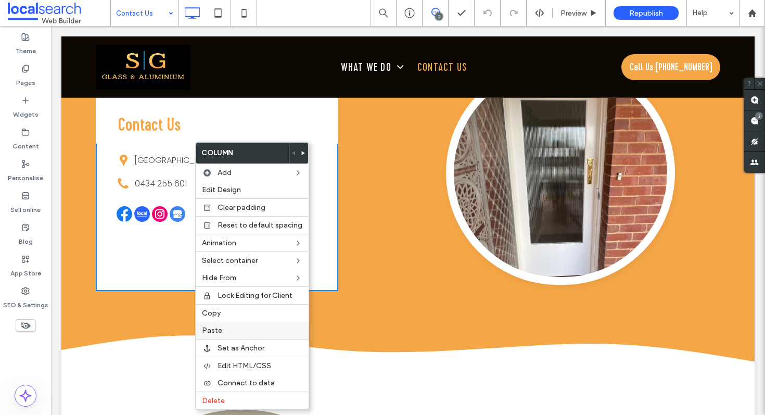
click at [225, 329] on label "Paste" at bounding box center [252, 330] width 100 height 9
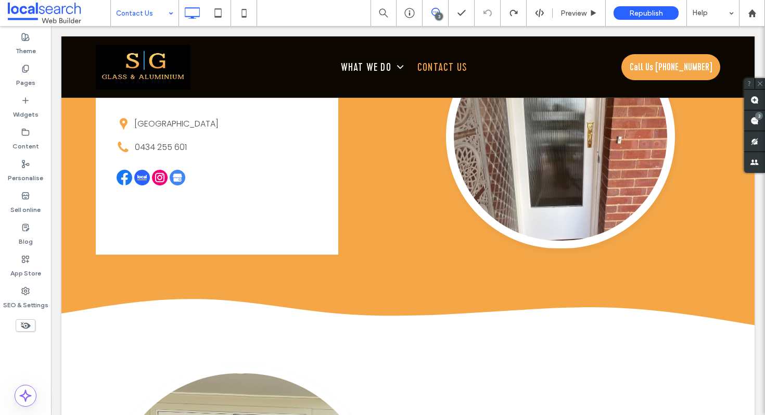
scroll to position [734, 0]
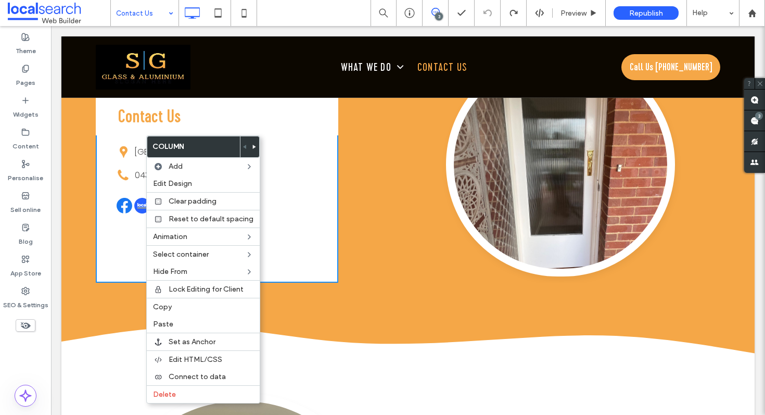
click at [109, 155] on div "Contact Us Click To Paste Wagga Wagga, NSW 2650 Click To Paste 0434 255 601 Cli…" at bounding box center [217, 164] width 242 height 236
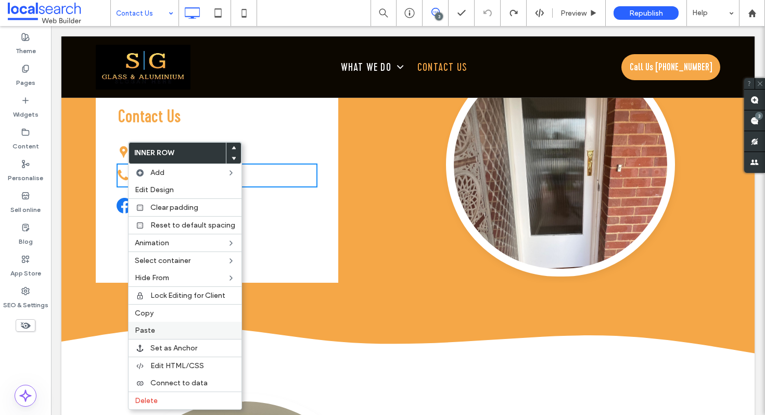
click at [187, 328] on label "Paste" at bounding box center [185, 330] width 100 height 9
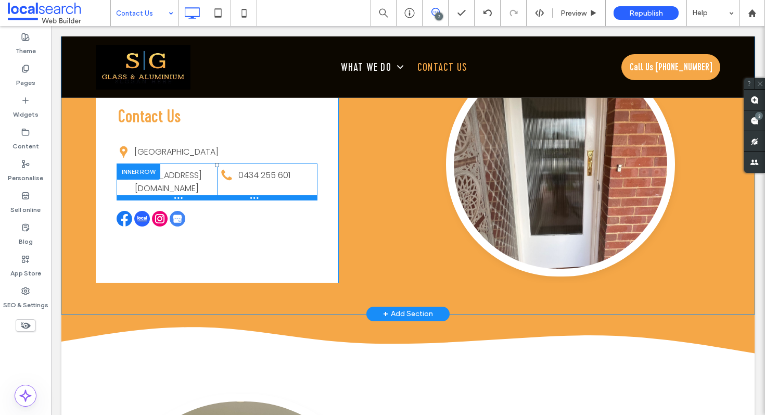
drag, startPoint x: 230, startPoint y: 167, endPoint x: 169, endPoint y: 185, distance: 64.4
click at [169, 185] on div "sgga@outlook.com.au Click To Paste Click To Paste 0434 255 601 Click To Paste" at bounding box center [217, 181] width 201 height 37
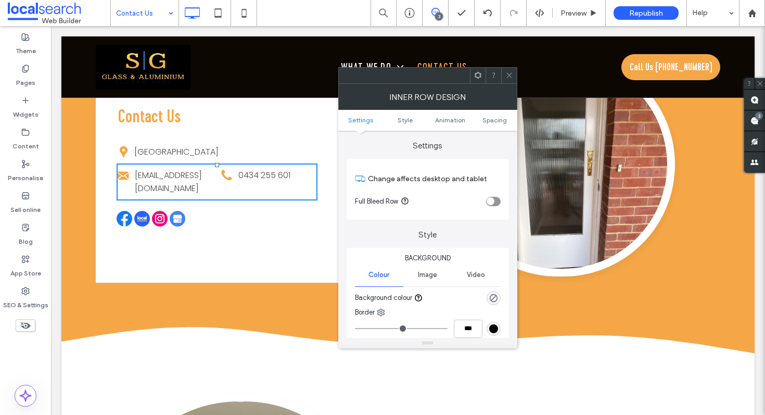
click at [510, 70] on span at bounding box center [509, 76] width 8 height 16
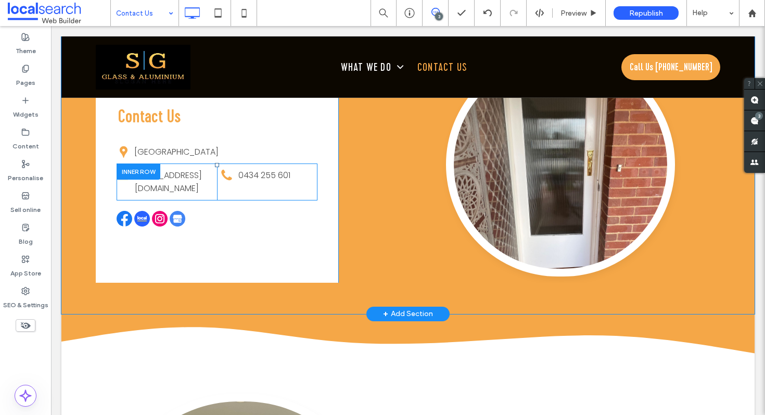
click at [230, 165] on div "0434 255 601 Click To Paste" at bounding box center [267, 181] width 100 height 37
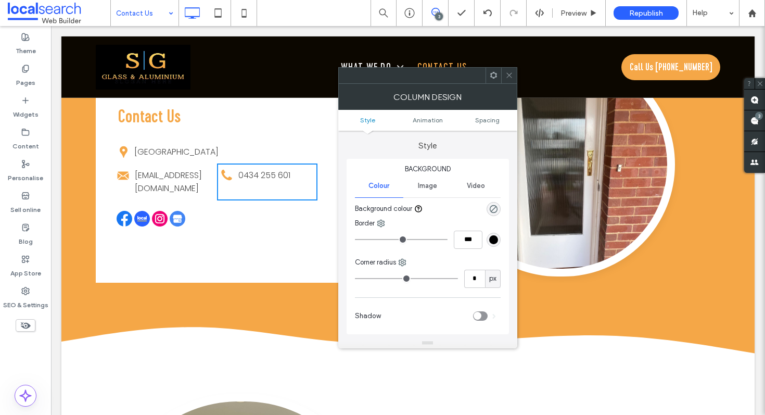
click at [512, 75] on icon at bounding box center [509, 75] width 8 height 8
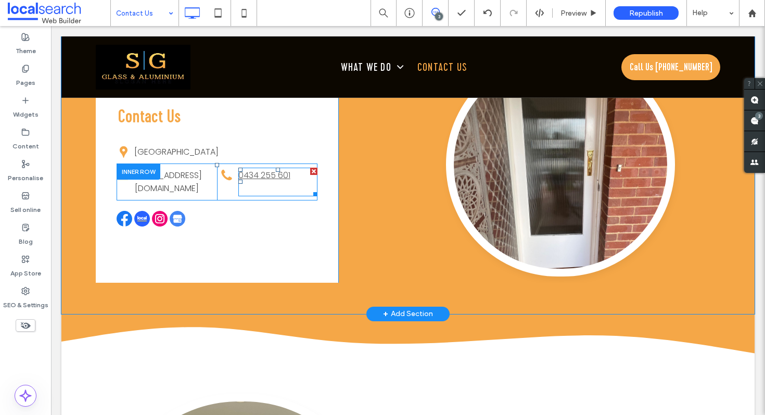
drag, startPoint x: 233, startPoint y: 164, endPoint x: 253, endPoint y: 169, distance: 21.4
click at [253, 169] on div "0434 255 601 Click To Paste" at bounding box center [267, 181] width 100 height 37
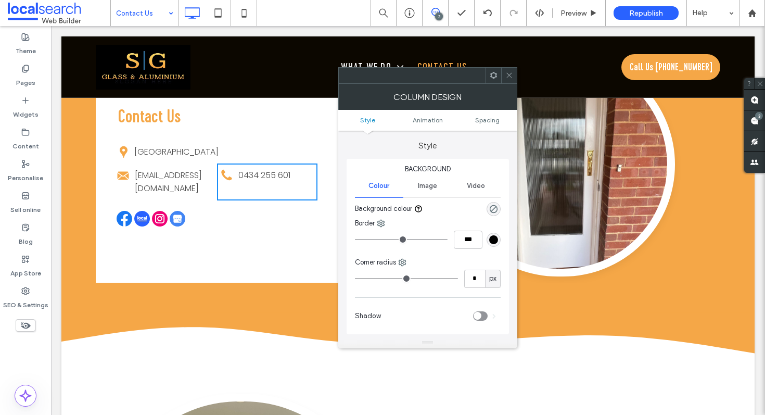
click at [510, 73] on icon at bounding box center [509, 75] width 8 height 8
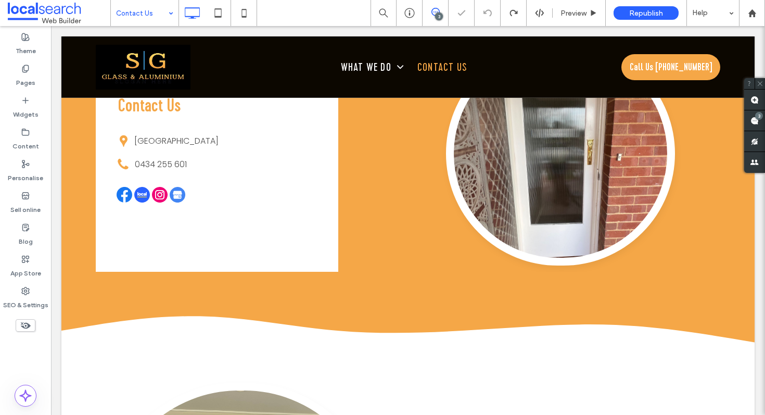
scroll to position [760, 0]
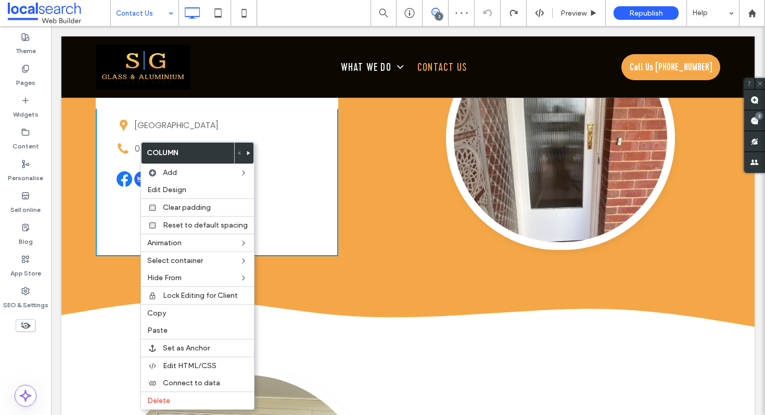
click at [132, 162] on div "Contact Us Click To Paste Wagga Wagga, NSW 2650 Click To Paste 0434 255 601 Cli…" at bounding box center [217, 138] width 242 height 236
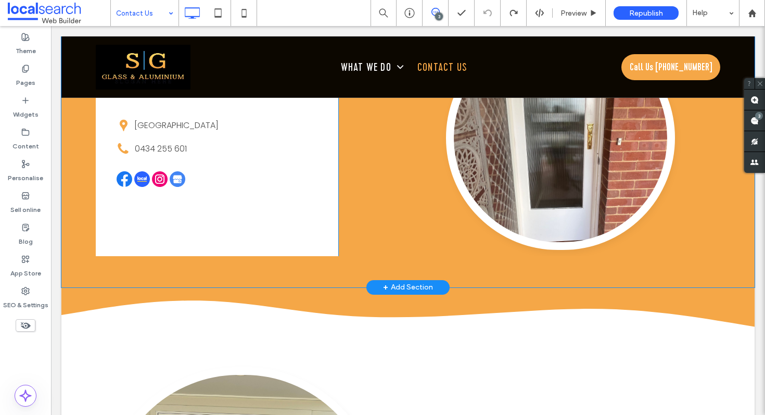
click at [132, 162] on div "Contact Us Click To Paste Wagga Wagga, NSW 2650 Click To Paste 0434 255 601 Cli…" at bounding box center [217, 138] width 242 height 236
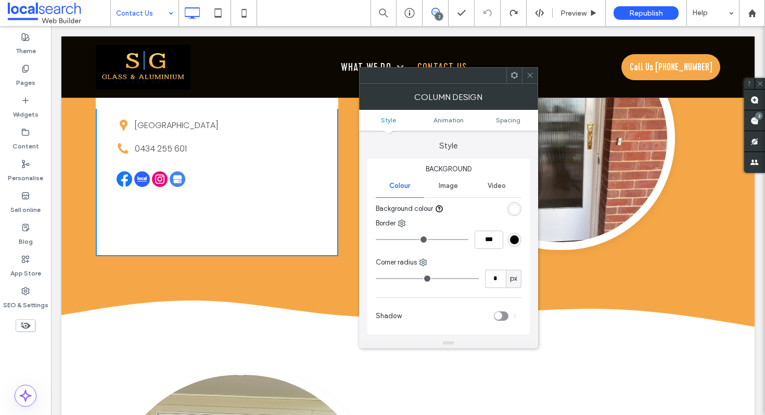
click at [534, 76] on div at bounding box center [530, 76] width 16 height 16
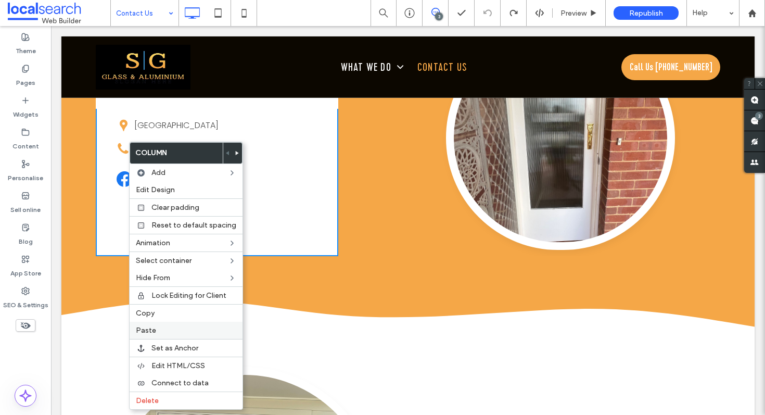
click at [150, 331] on span "Paste" at bounding box center [146, 330] width 20 height 9
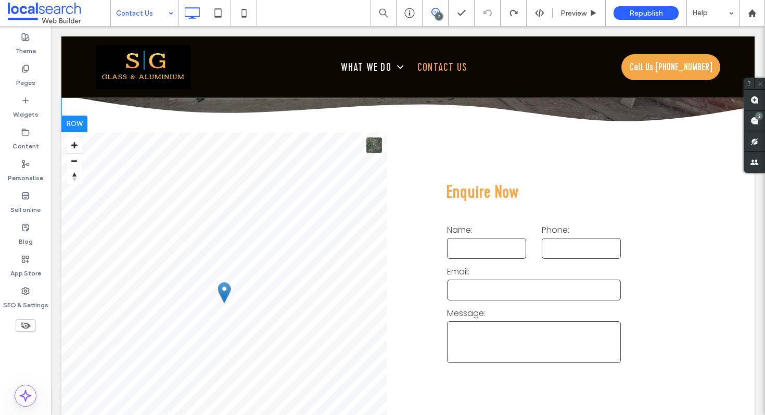
scroll to position [272, 0]
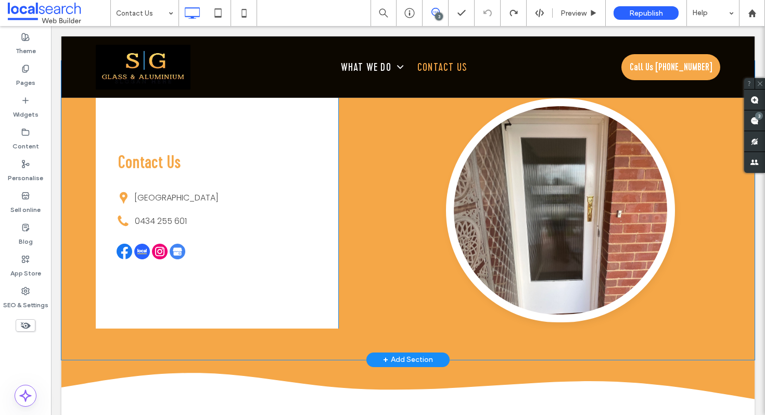
click at [132, 182] on div "Contact Us Click To Paste Wagga Wagga, NSW 2650 Click To Paste 0434 255 601 Cli…" at bounding box center [217, 210] width 242 height 236
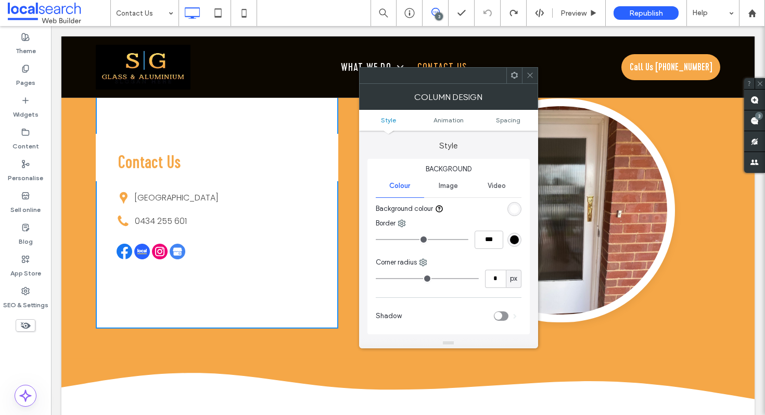
click at [513, 76] on icon at bounding box center [514, 75] width 8 height 8
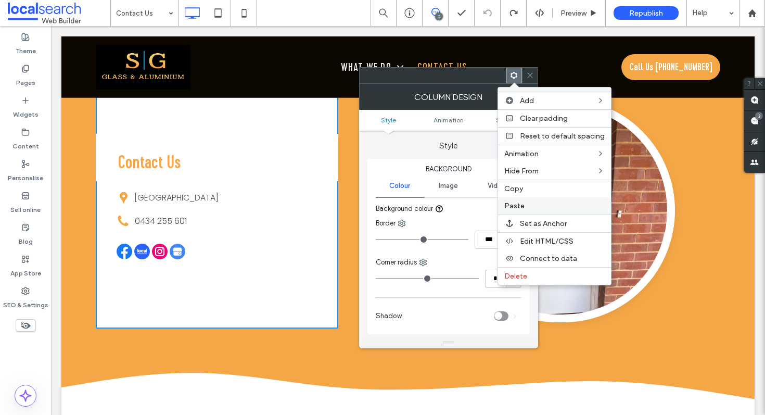
click at [524, 201] on label "Paste" at bounding box center [554, 205] width 100 height 9
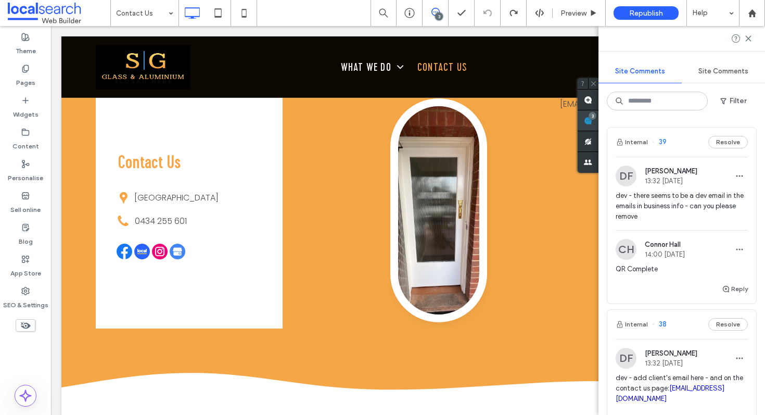
click at [598, 128] on span at bounding box center [587, 120] width 21 height 20
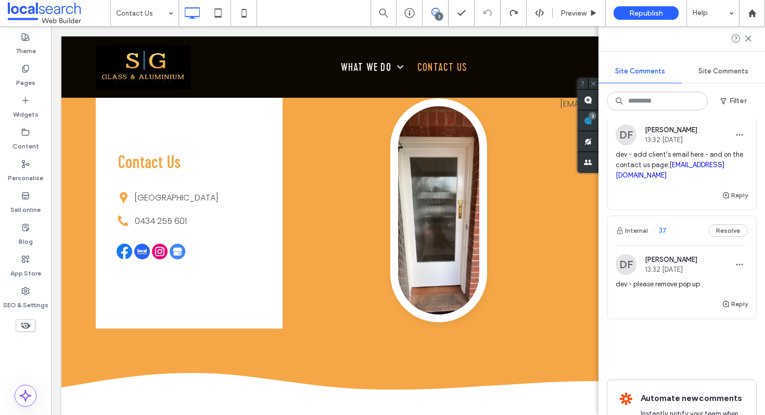
scroll to position [251, 0]
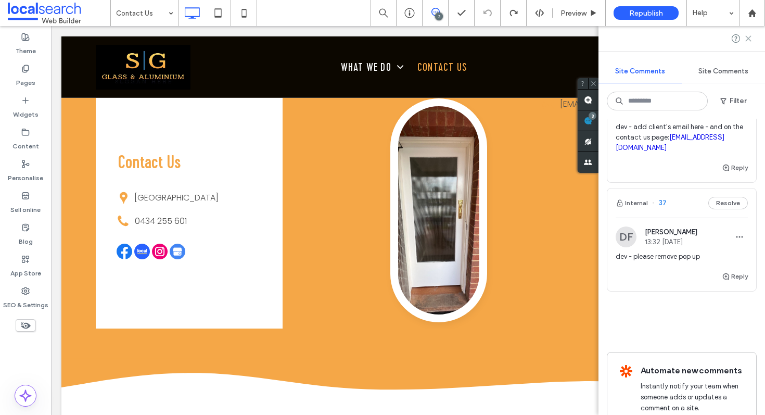
click at [747, 42] on icon at bounding box center [748, 38] width 8 height 8
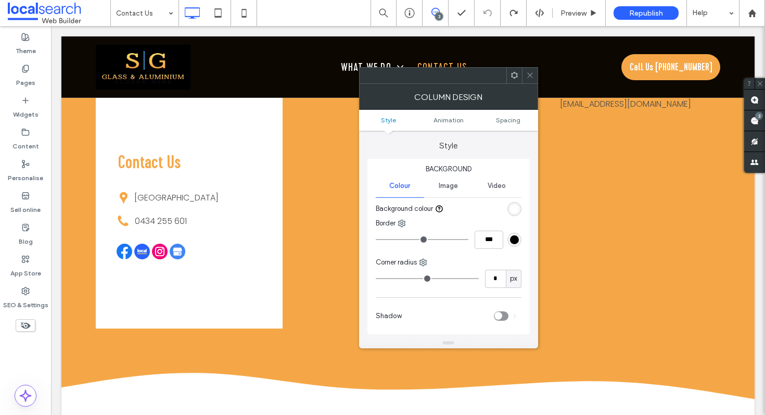
click at [530, 76] on icon at bounding box center [530, 75] width 8 height 8
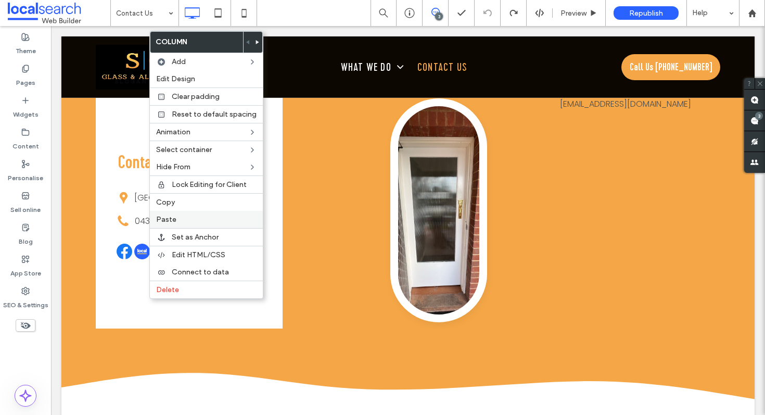
click at [189, 222] on label "Paste" at bounding box center [206, 219] width 100 height 9
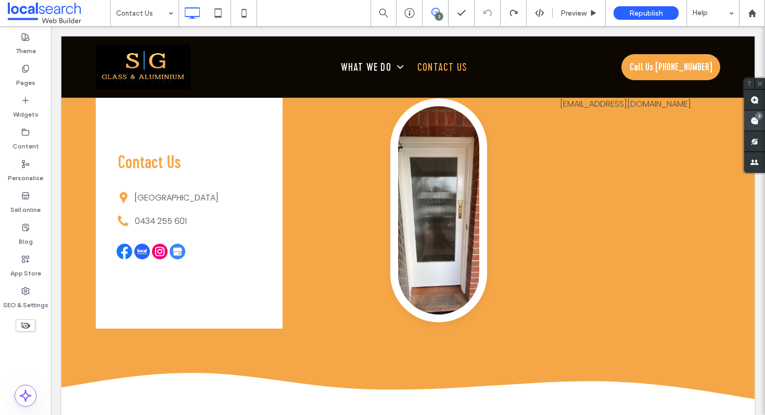
click at [757, 122] on use at bounding box center [754, 121] width 8 height 8
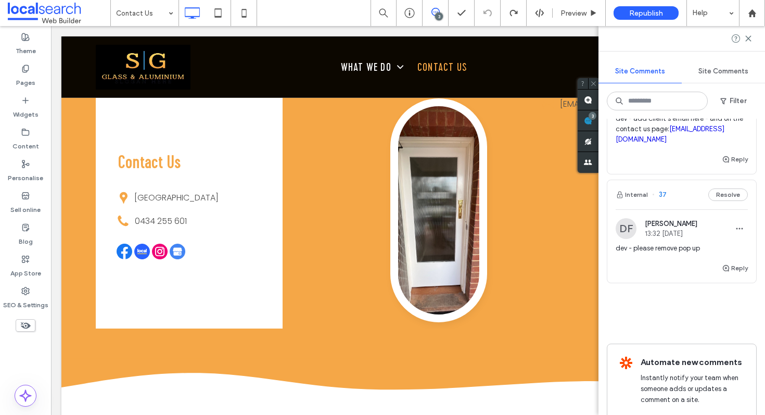
scroll to position [262, 0]
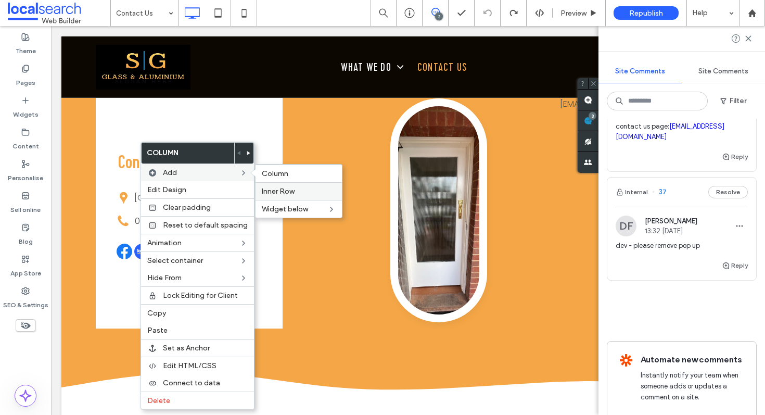
click at [278, 190] on span "Inner Row" at bounding box center [278, 191] width 33 height 9
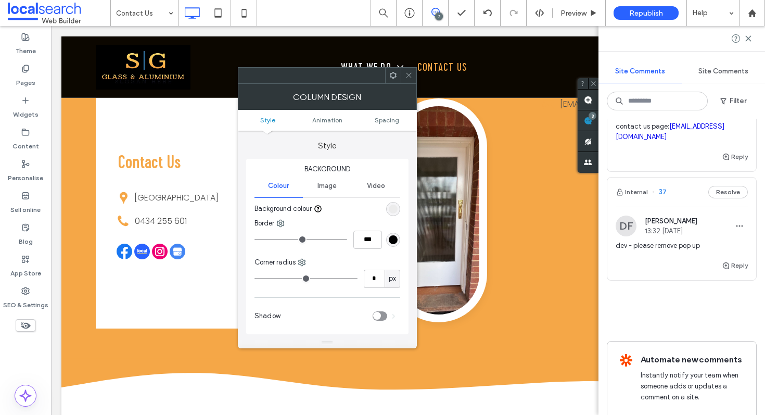
click at [407, 76] on icon at bounding box center [409, 75] width 8 height 8
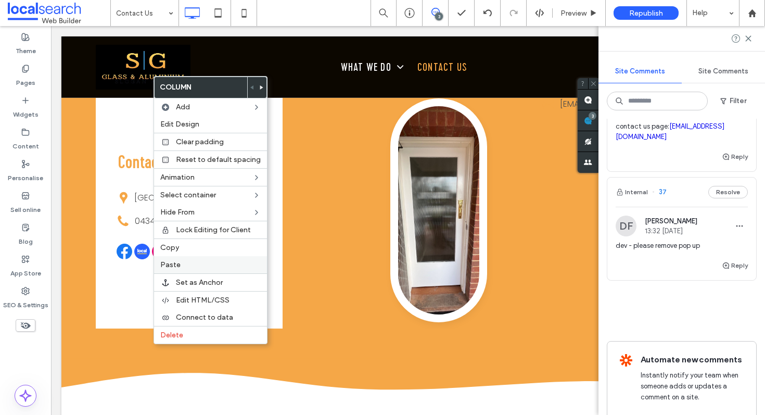
click at [196, 264] on label "Paste" at bounding box center [210, 264] width 100 height 9
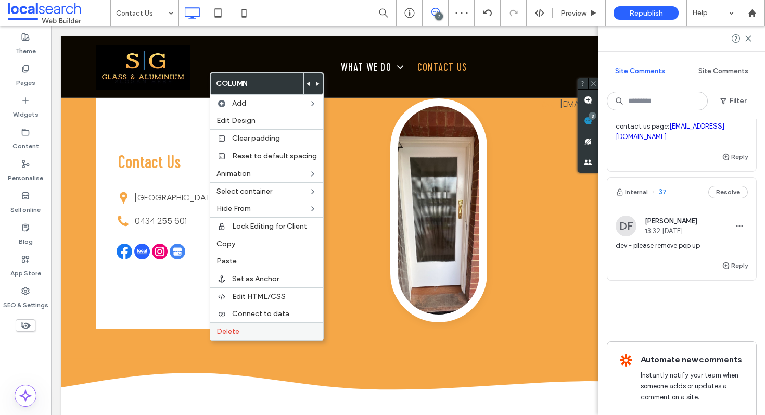
click at [226, 328] on span "Delete" at bounding box center [227, 331] width 23 height 9
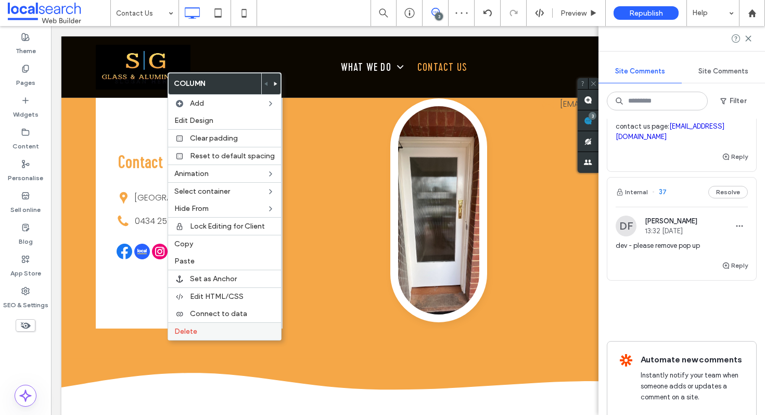
click at [194, 327] on span "Delete" at bounding box center [185, 331] width 23 height 9
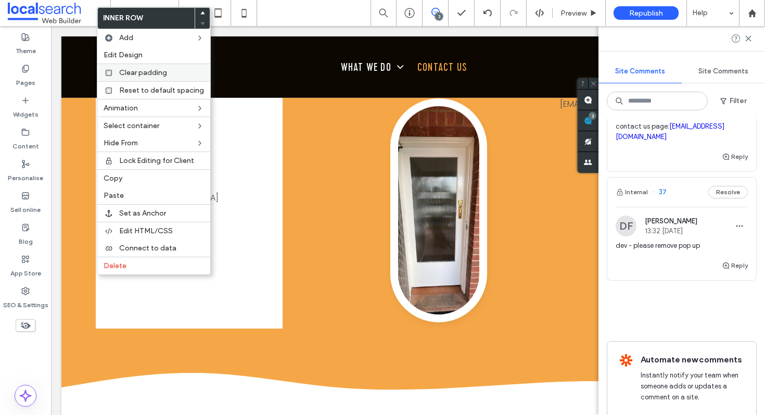
click at [143, 73] on span "Clear padding" at bounding box center [143, 72] width 48 height 9
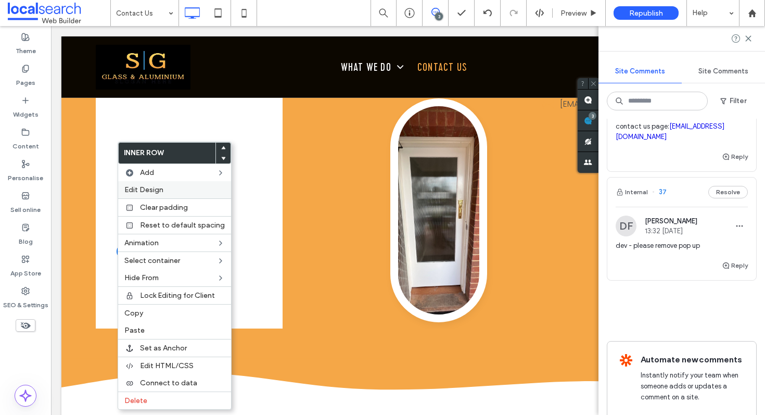
click at [166, 188] on label "Edit Design" at bounding box center [174, 189] width 100 height 9
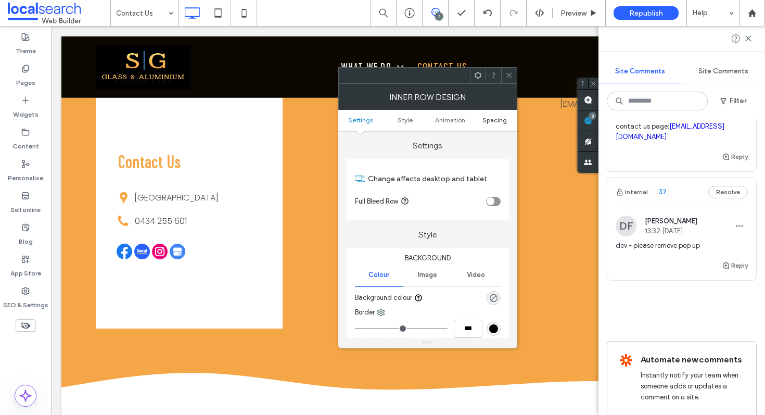
click at [503, 122] on span "Spacing" at bounding box center [494, 120] width 24 height 8
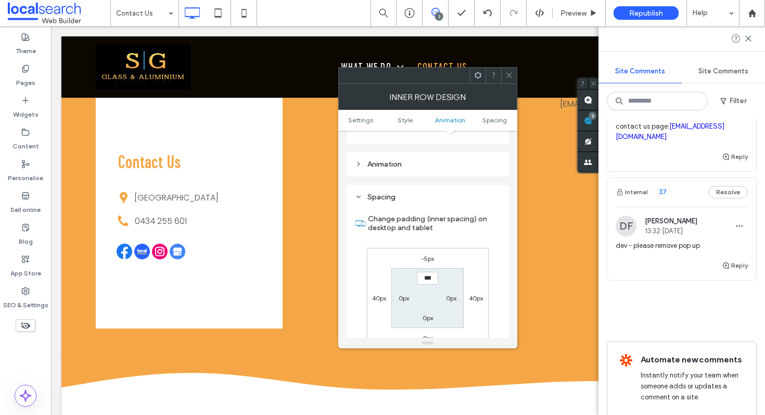
scroll to position [326, 0]
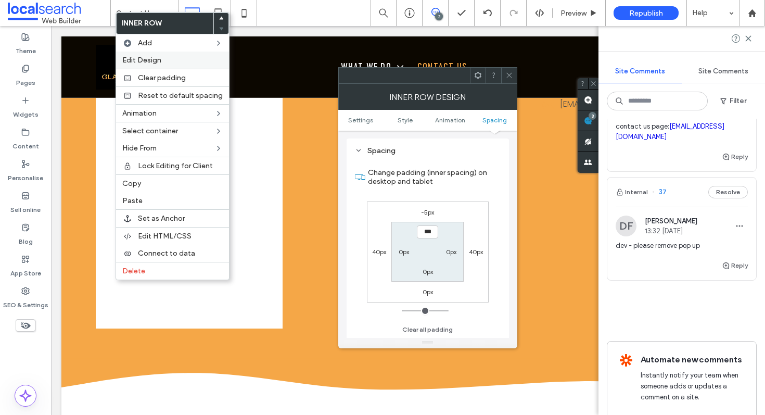
click at [157, 53] on div "Edit Design" at bounding box center [172, 60] width 113 height 17
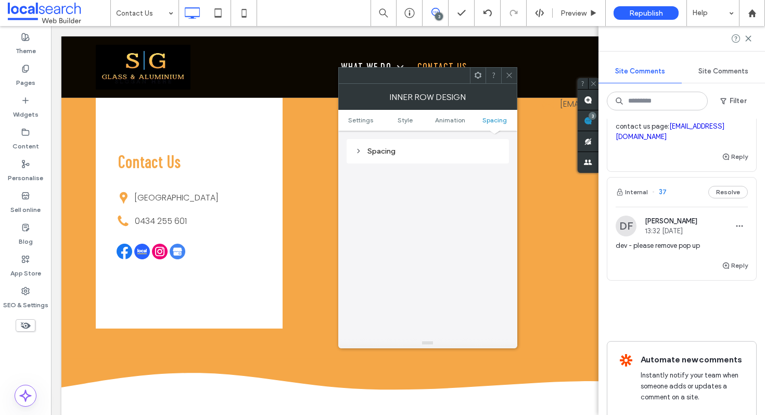
click at [404, 151] on div "Spacing" at bounding box center [428, 151] width 146 height 9
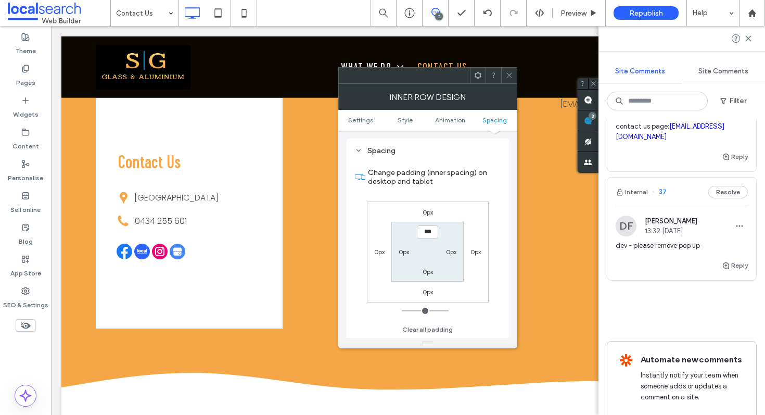
click at [377, 251] on label "0px" at bounding box center [379, 252] width 10 height 8
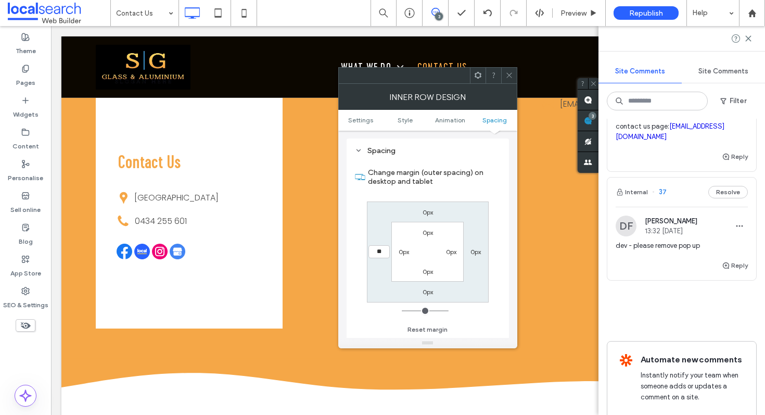
type input "**"
type input "****"
click at [477, 257] on div "0px 0px 0px **** 0px 0px 0px 0px" at bounding box center [428, 251] width 122 height 101
click at [475, 251] on label "0px" at bounding box center [475, 252] width 10 height 8
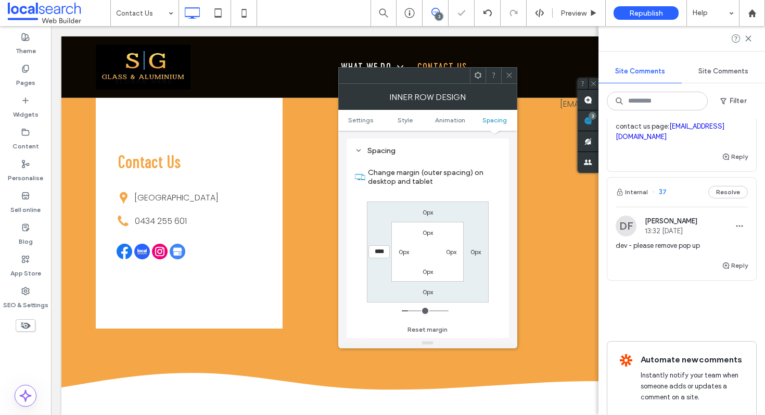
type input "*"
type input "**"
type input "****"
click at [511, 79] on span at bounding box center [509, 76] width 8 height 16
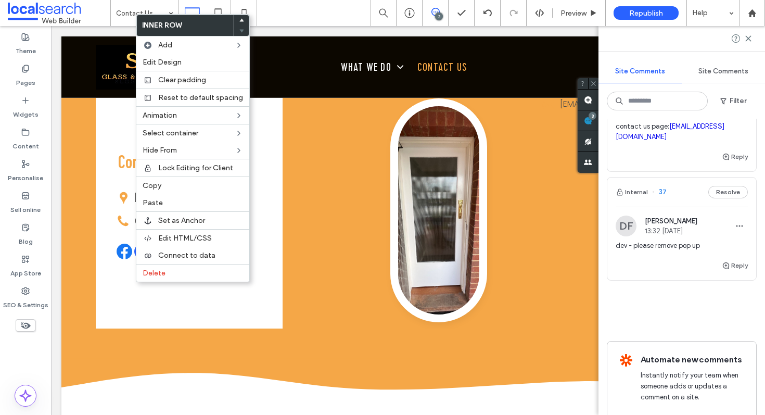
click at [239, 20] on icon at bounding box center [241, 20] width 4 height 4
click at [239, 21] on use at bounding box center [241, 20] width 5 height 3
click at [240, 33] on span at bounding box center [241, 30] width 4 height 10
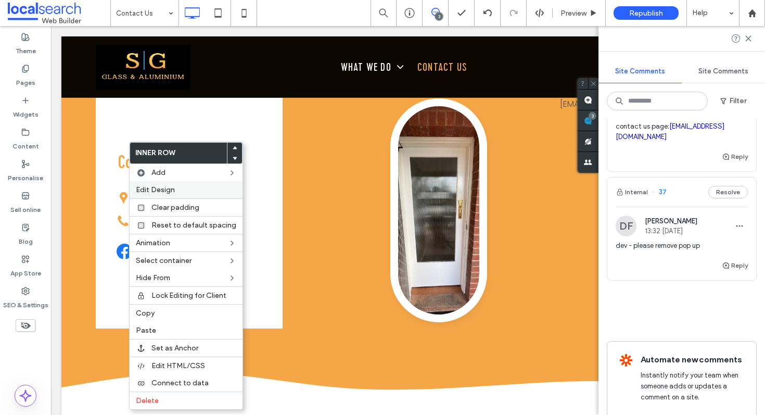
click at [177, 189] on label "Edit Design" at bounding box center [186, 189] width 100 height 9
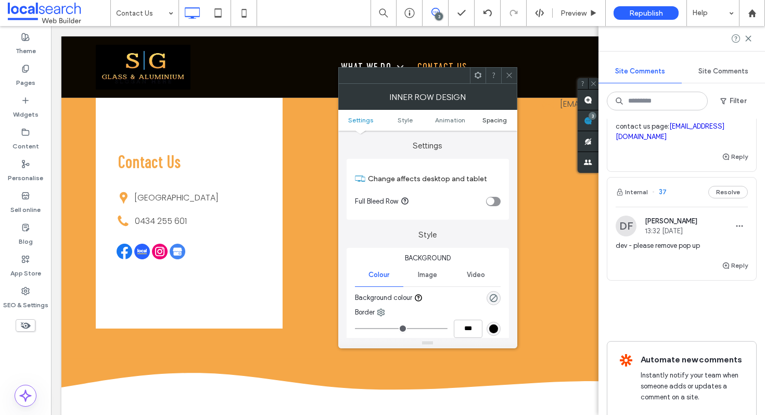
click at [497, 121] on span "Spacing" at bounding box center [494, 120] width 24 height 8
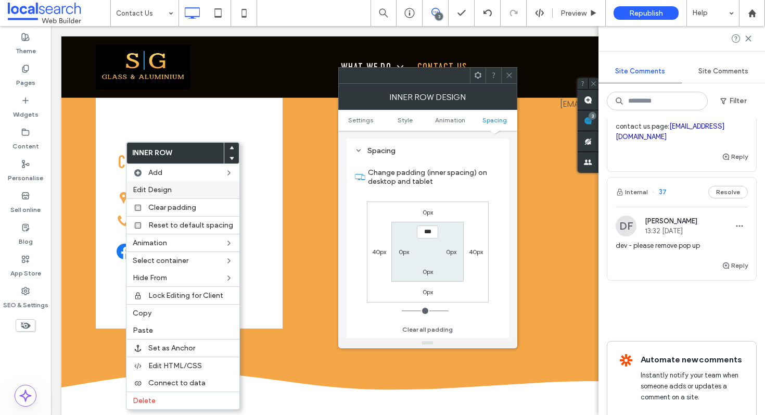
click at [173, 191] on label "Edit Design" at bounding box center [183, 189] width 100 height 9
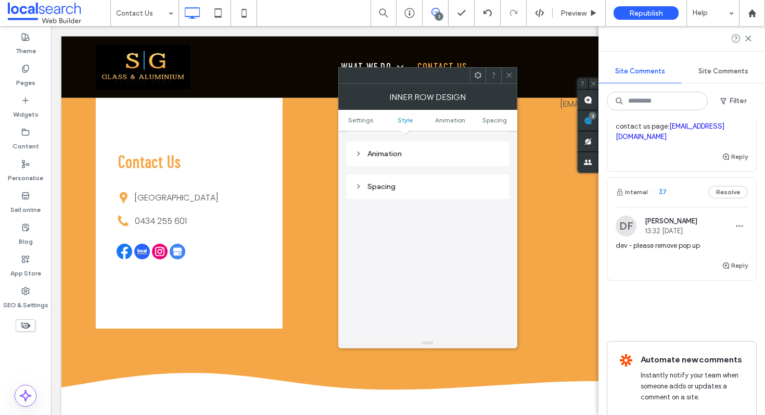
scroll to position [282, 0]
click at [392, 199] on div "Spacing" at bounding box center [428, 194] width 146 height 14
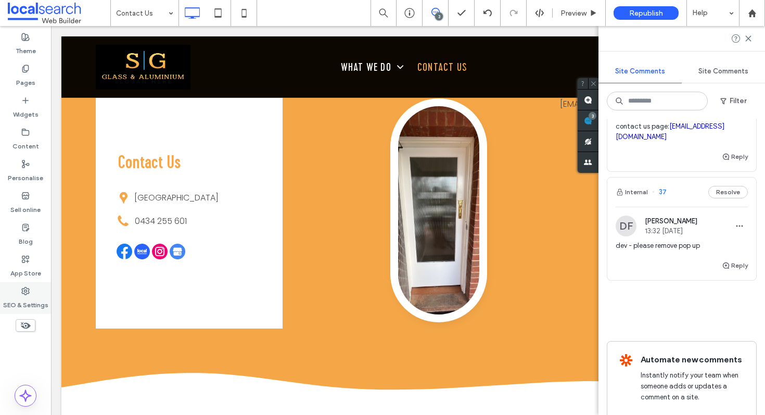
click at [32, 291] on div "SEO & Settings" at bounding box center [25, 298] width 51 height 32
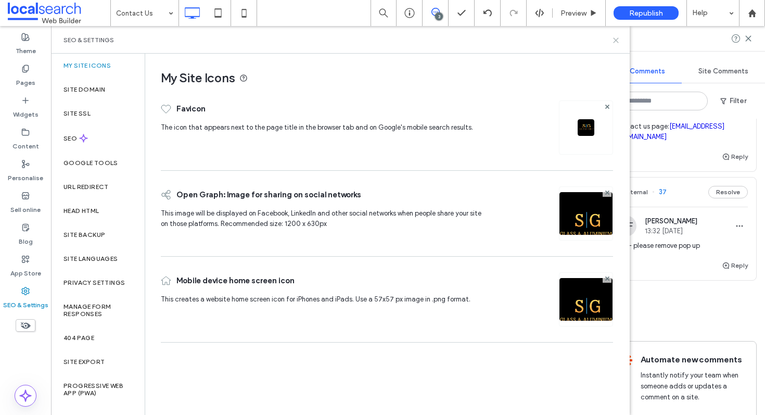
click at [612, 36] on icon at bounding box center [616, 40] width 8 height 8
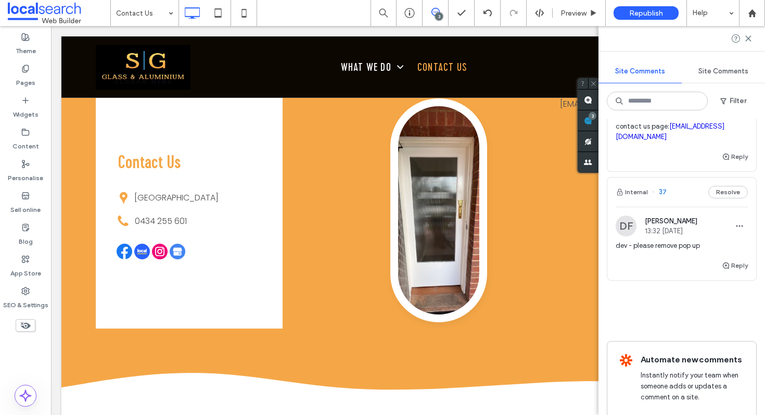
click at [653, 227] on span "13:32 Oct 15 2025" at bounding box center [671, 231] width 53 height 8
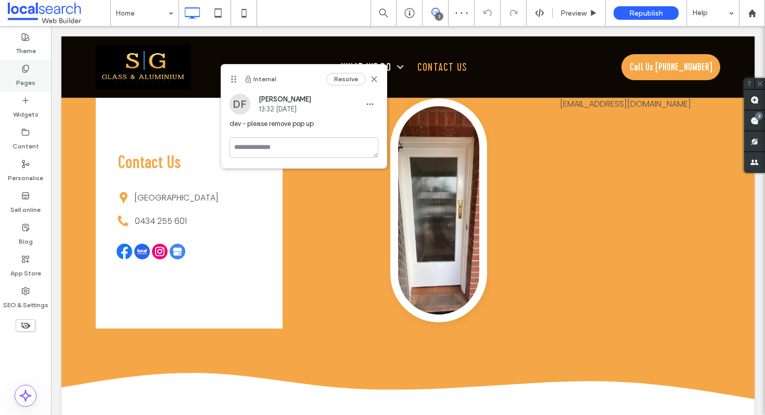
click at [27, 75] on label "Pages" at bounding box center [25, 80] width 19 height 15
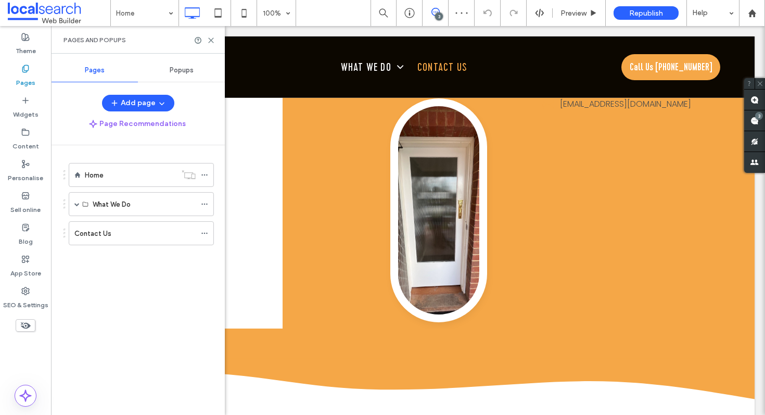
click at [178, 74] on div "Popups" at bounding box center [181, 70] width 87 height 23
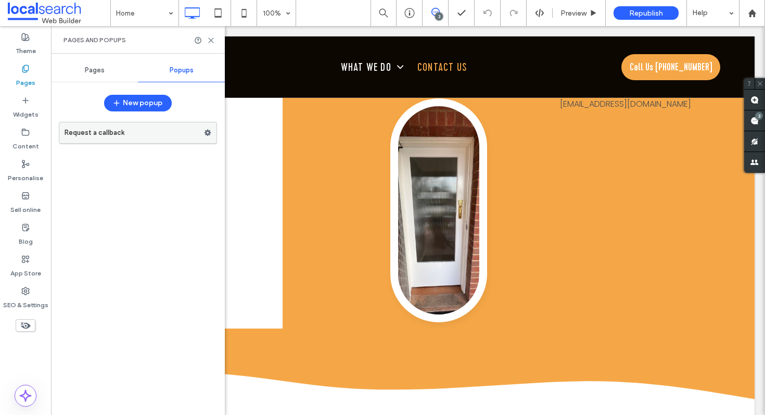
click at [208, 135] on use at bounding box center [207, 133] width 7 height 6
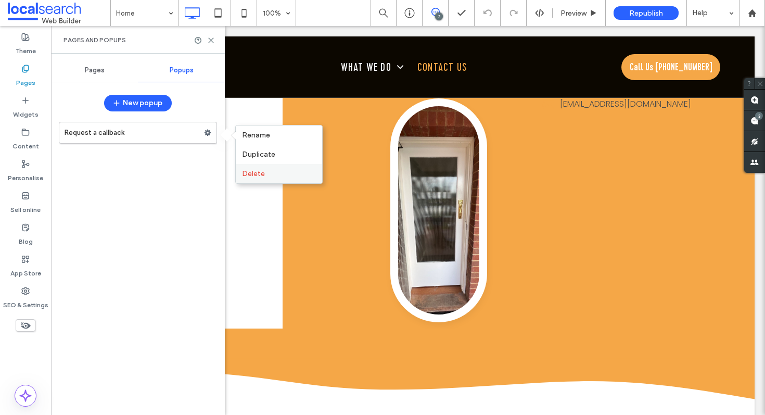
click at [251, 171] on span "Delete" at bounding box center [253, 173] width 23 height 9
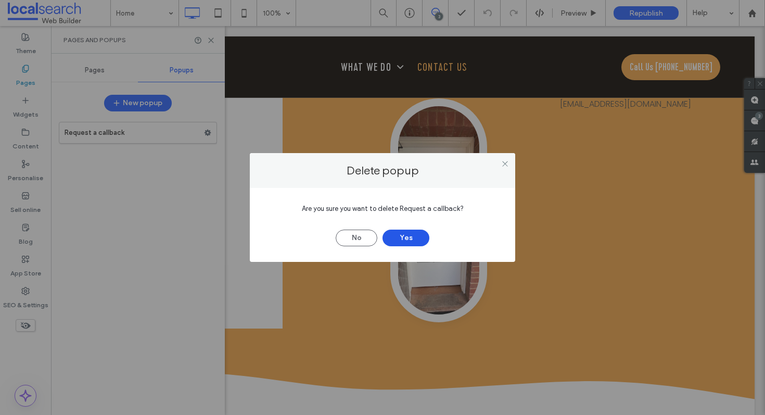
click at [407, 236] on button "Yes" at bounding box center [405, 237] width 47 height 17
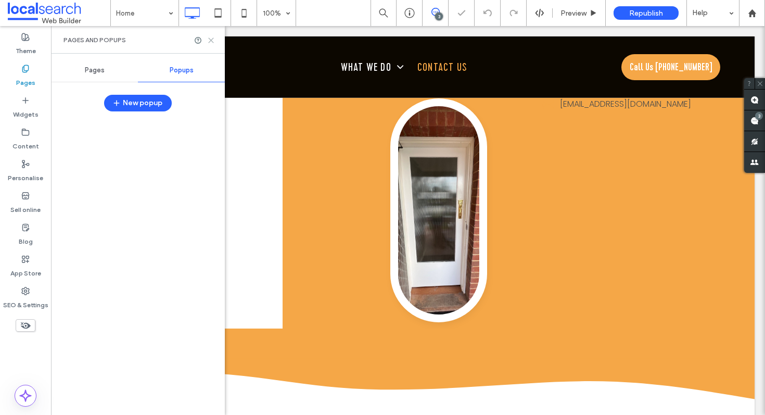
click at [210, 42] on icon at bounding box center [211, 40] width 8 height 8
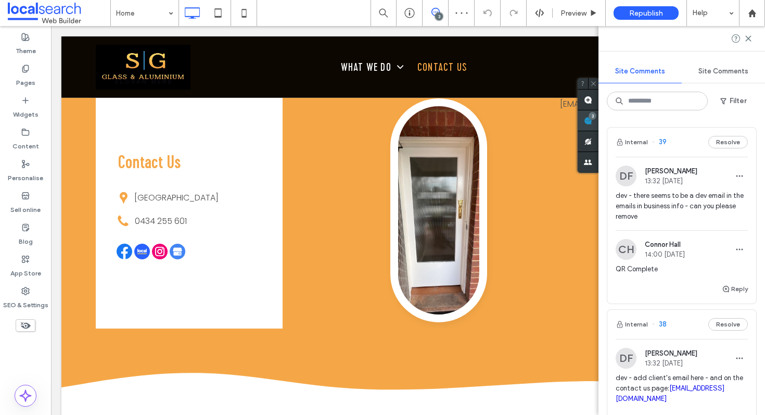
click at [596, 116] on div "3" at bounding box center [592, 116] width 8 height 8
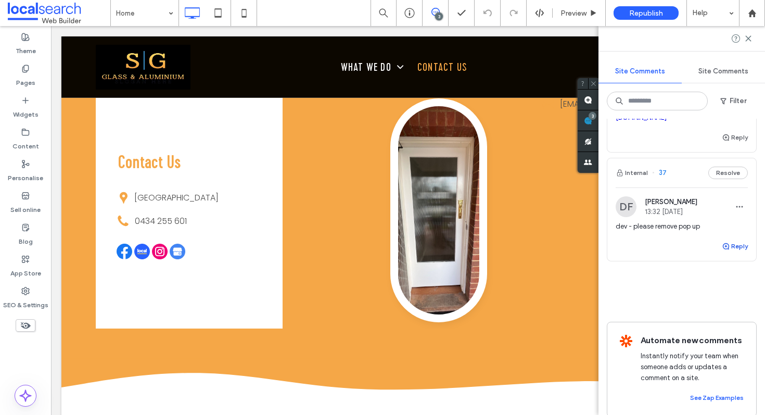
click at [736, 240] on button "Reply" at bounding box center [735, 246] width 26 height 12
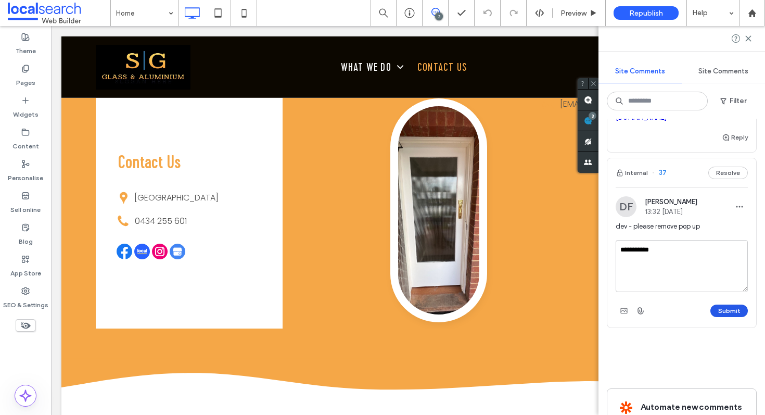
type textarea "**********"
click at [722, 304] on button "Submit" at bounding box center [728, 310] width 37 height 12
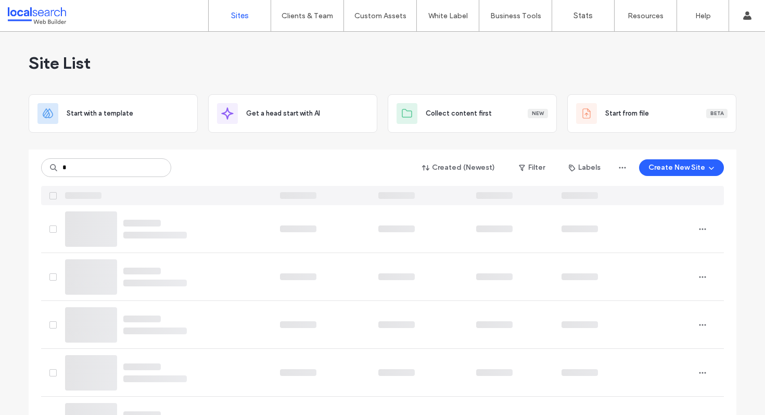
type input "*"
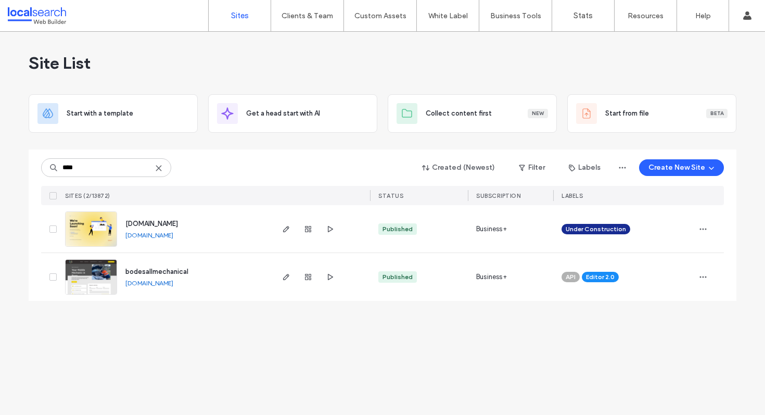
type input "****"
click at [171, 271] on span "bodesallmechanical" at bounding box center [156, 271] width 63 height 8
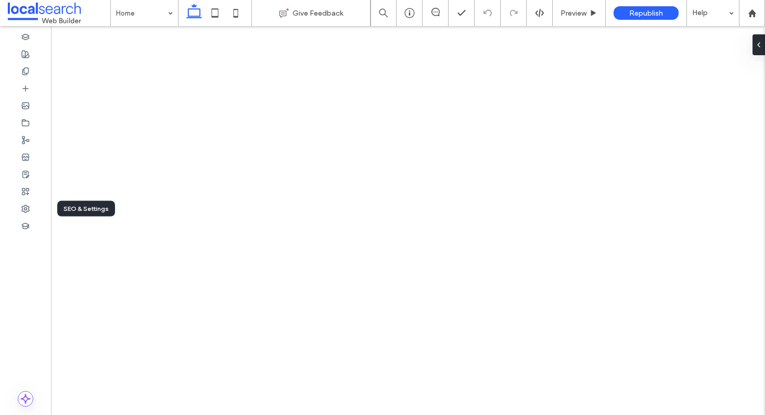
click at [29, 208] on use at bounding box center [25, 208] width 7 height 7
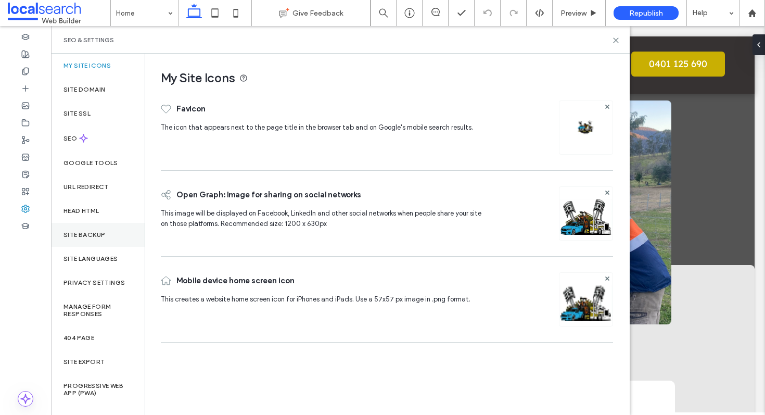
click at [101, 235] on label "Site backup" at bounding box center [84, 234] width 42 height 7
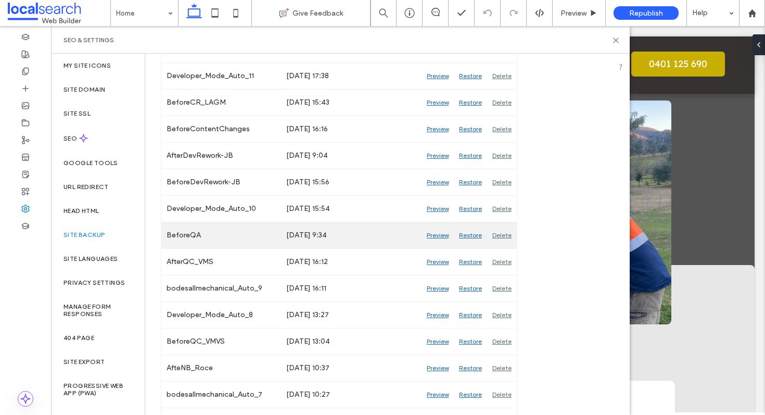
scroll to position [536, 0]
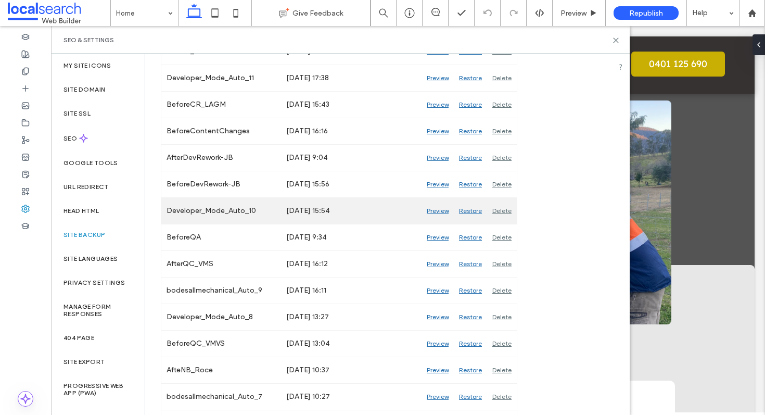
click at [436, 212] on div "Preview" at bounding box center [437, 211] width 32 height 26
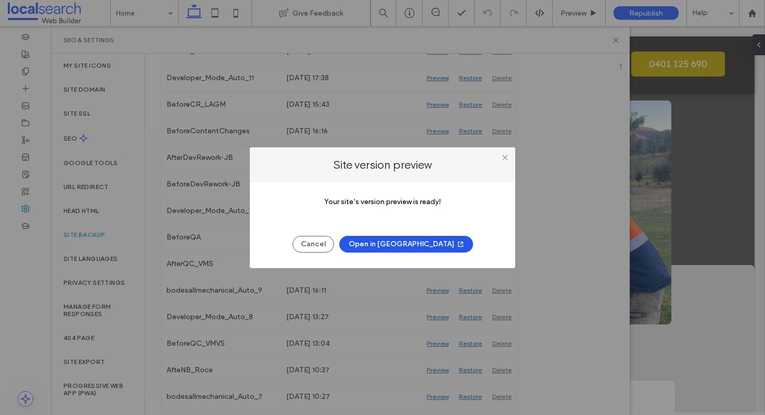
click at [405, 246] on button "Open in New Tab" at bounding box center [406, 244] width 134 height 17
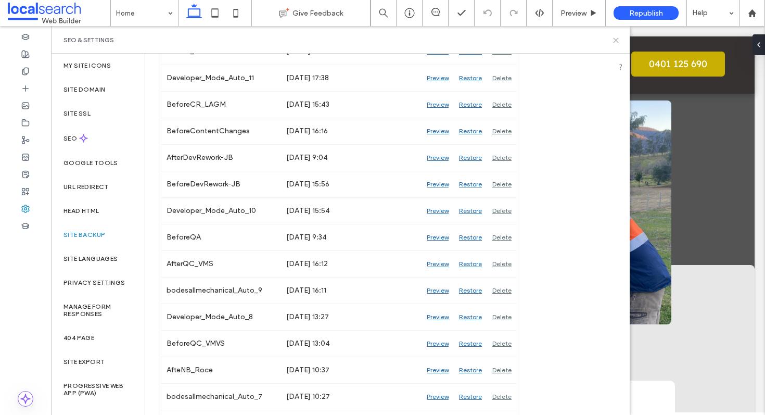
click at [615, 41] on icon at bounding box center [616, 40] width 8 height 8
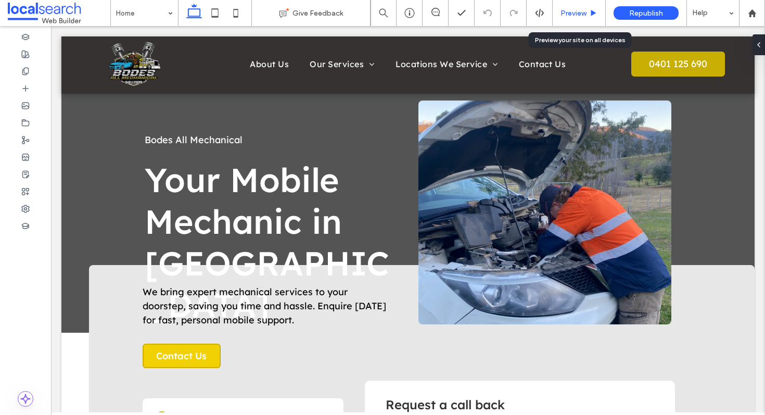
click at [572, 14] on span "Preview" at bounding box center [573, 13] width 26 height 9
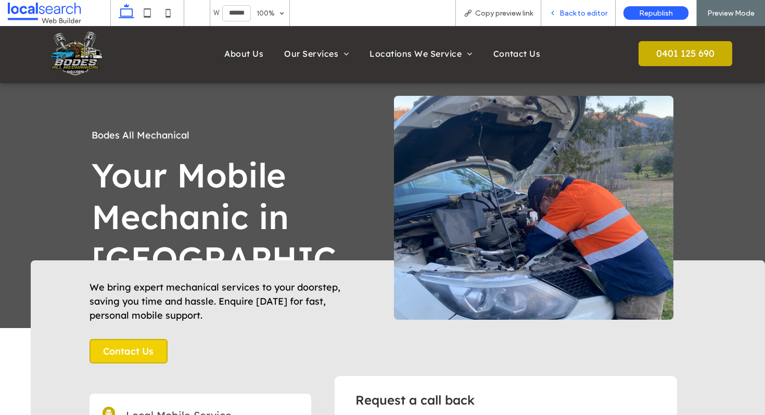
click at [557, 19] on div "Back to editor" at bounding box center [578, 13] width 74 height 26
click at [582, 9] on span "Back to editor" at bounding box center [583, 13] width 48 height 9
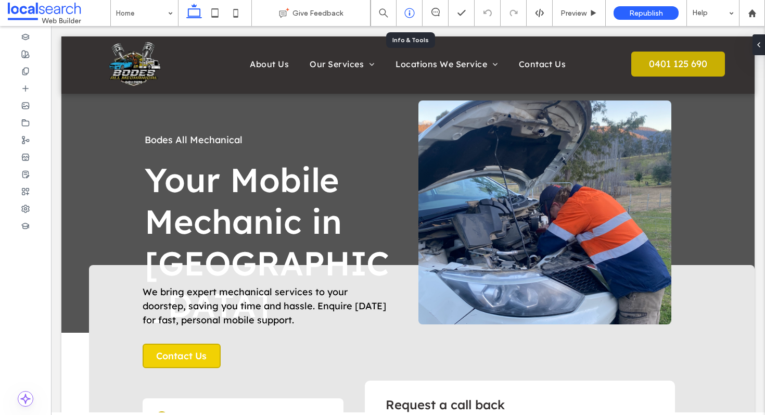
click at [415, 15] on div at bounding box center [408, 13] width 25 height 10
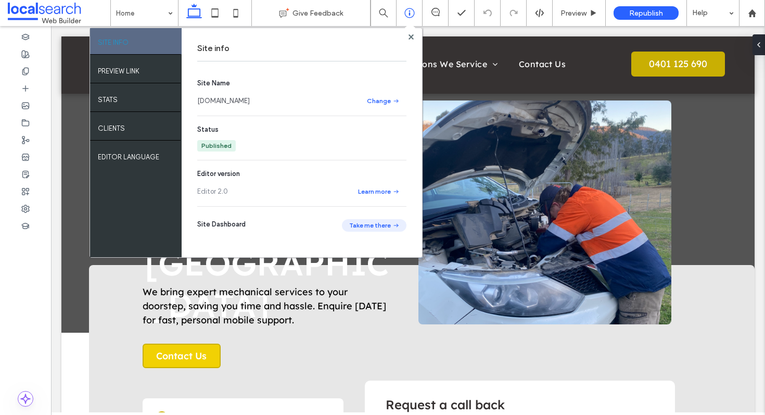
click at [367, 226] on button "Take me there" at bounding box center [374, 225] width 65 height 12
click at [22, 212] on span at bounding box center [25, 208] width 8 height 9
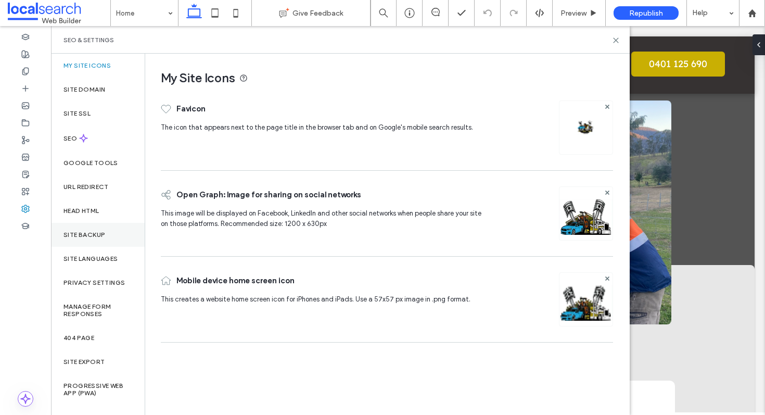
click at [98, 239] on div "Site backup" at bounding box center [98, 235] width 94 height 24
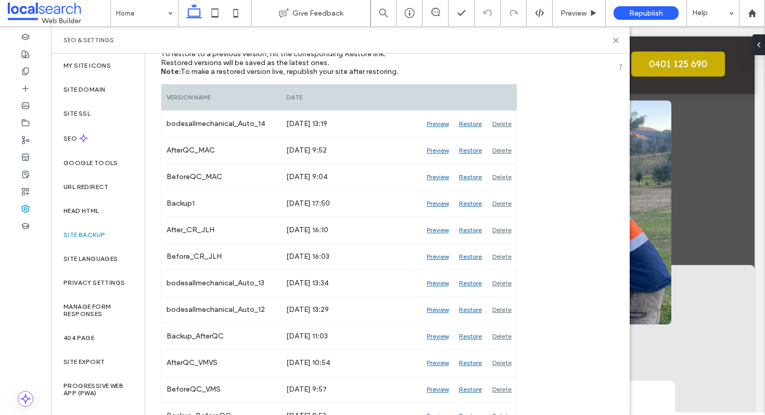
scroll to position [128, 0]
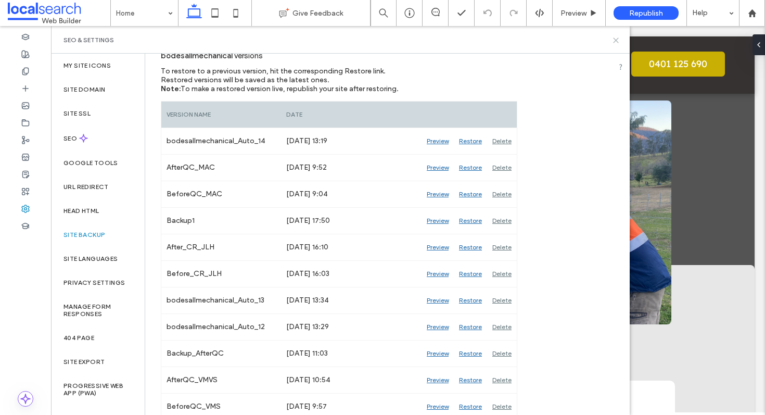
click at [613, 42] on icon at bounding box center [616, 40] width 8 height 8
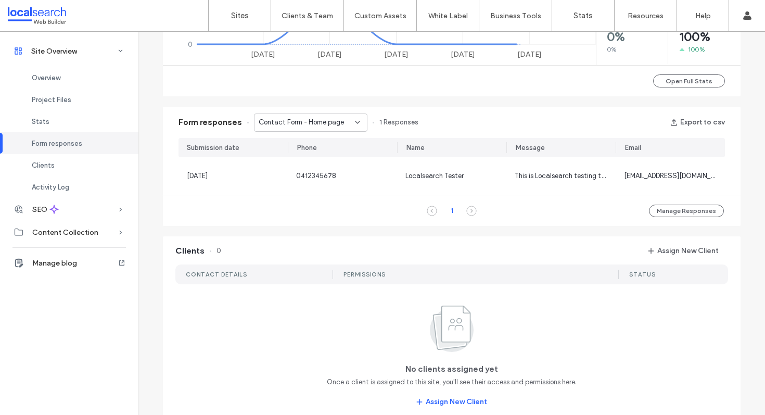
scroll to position [968, 0]
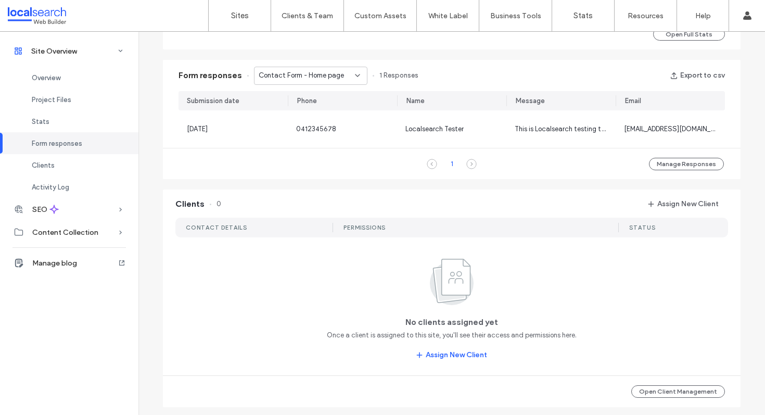
scroll to position [628, 0]
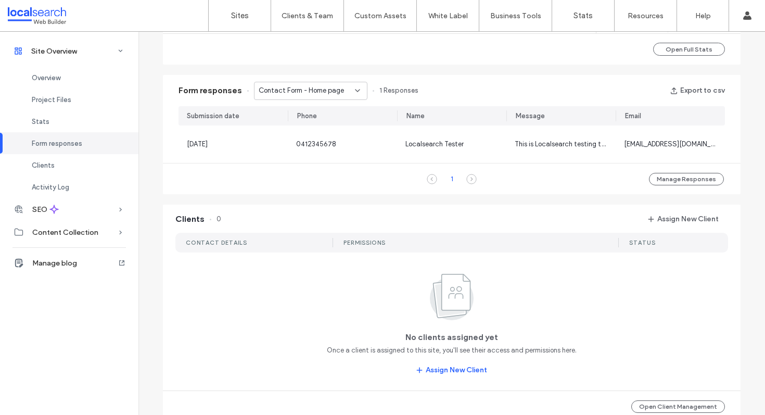
click at [355, 89] on use at bounding box center [357, 90] width 4 height 2
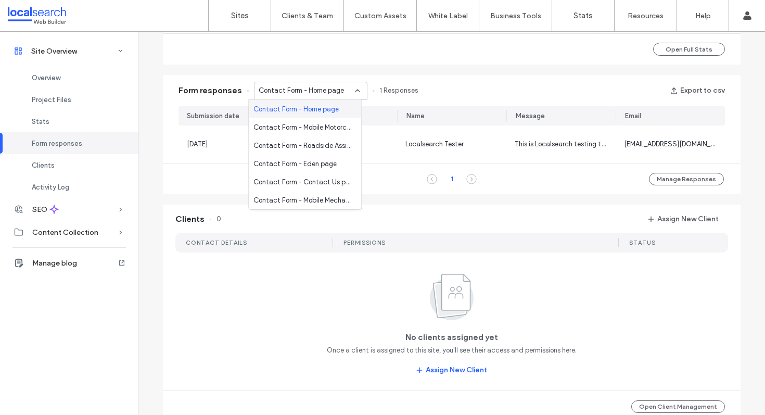
click at [353, 87] on icon at bounding box center [357, 90] width 8 height 8
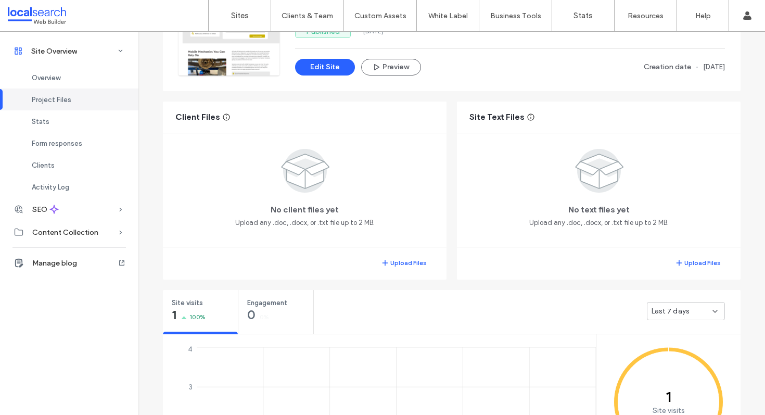
scroll to position [59, 0]
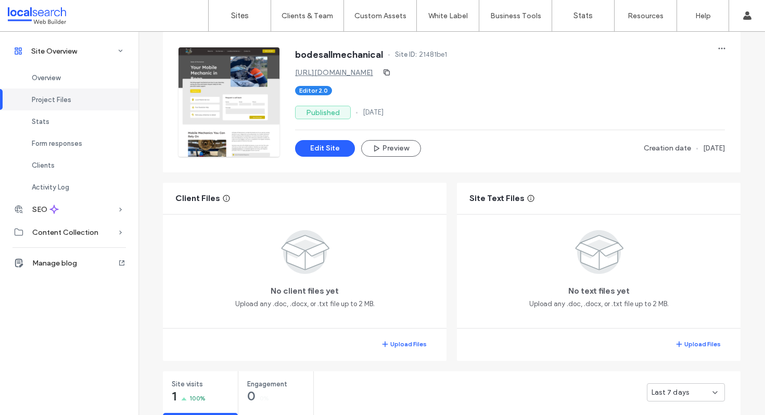
scroll to position [56, 0]
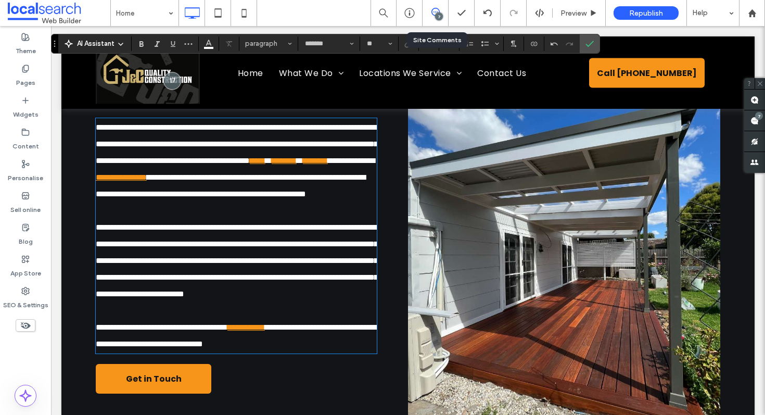
drag, startPoint x: 757, startPoint y: 11, endPoint x: 446, endPoint y: 6, distance: 311.7
click at [0, 0] on div "Home 7 Preview Republish Help" at bounding box center [382, 13] width 765 height 26
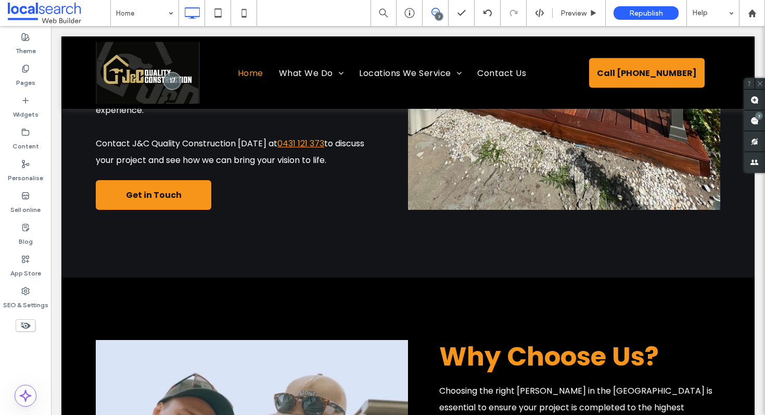
scroll to position [156, 0]
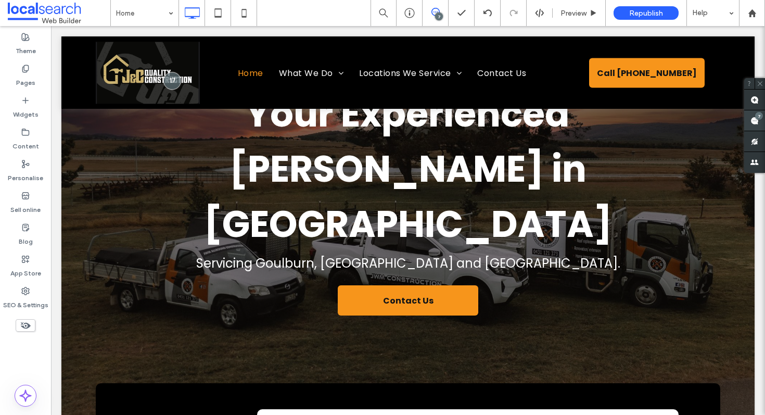
click at [761, 119] on span at bounding box center [754, 120] width 21 height 20
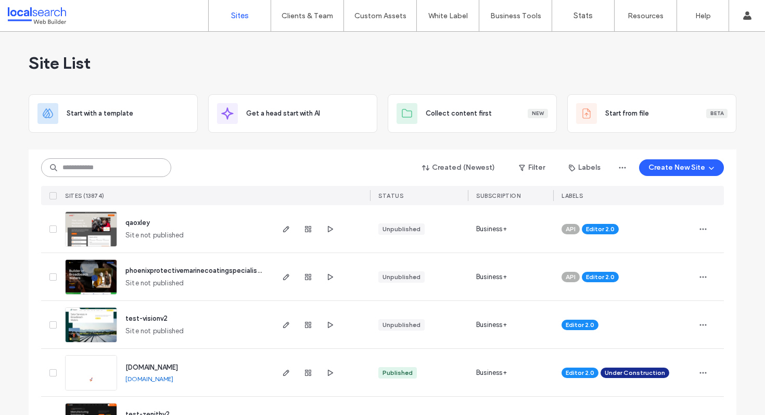
click at [103, 163] on input at bounding box center [106, 167] width 130 height 19
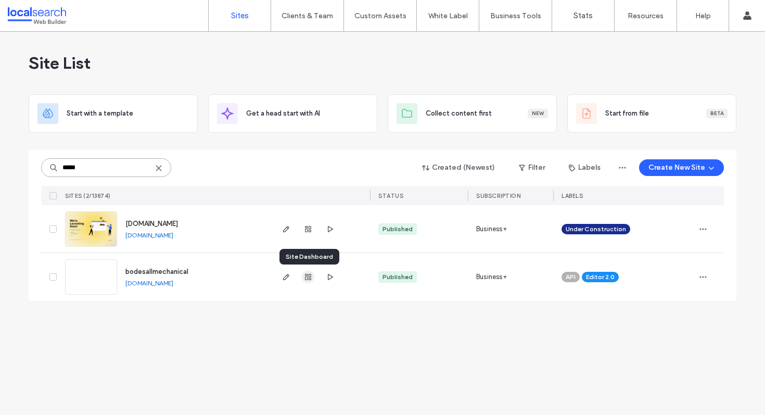
type input "*****"
click at [308, 276] on use "button" at bounding box center [308, 277] width 6 height 6
